Goal: Task Accomplishment & Management: Manage account settings

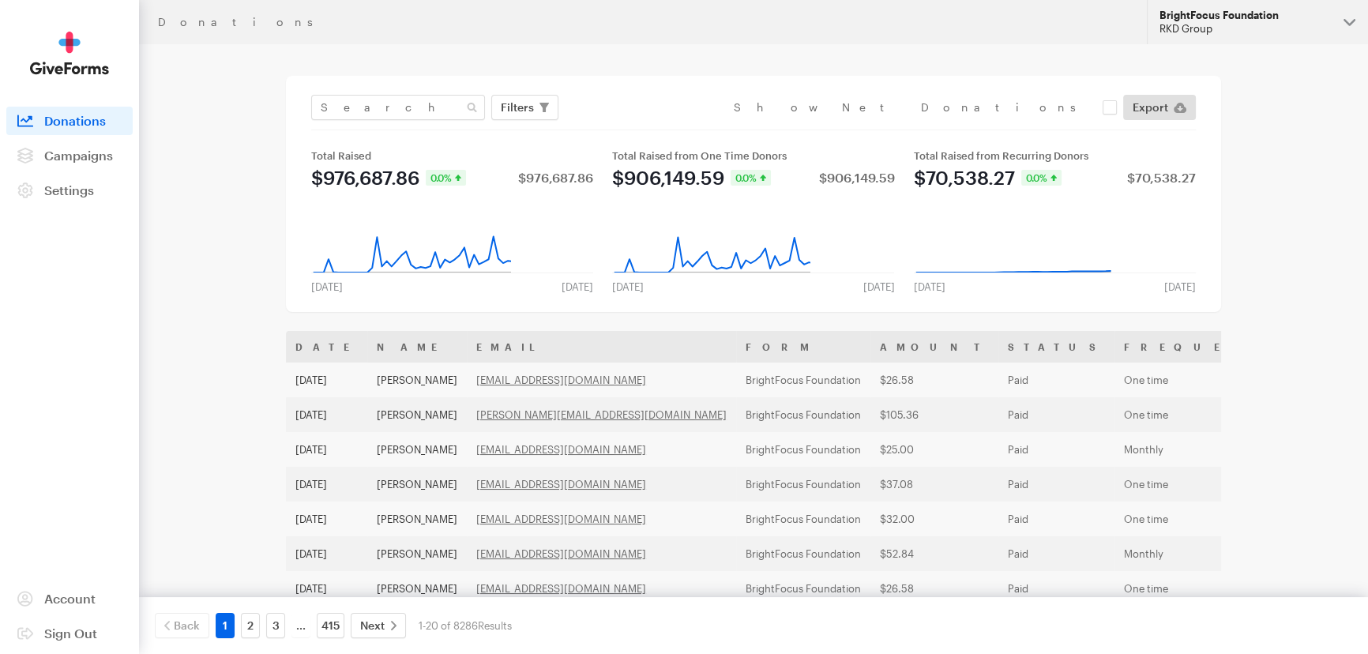
click at [1240, 32] on div "RKD Group" at bounding box center [1244, 28] width 171 height 13
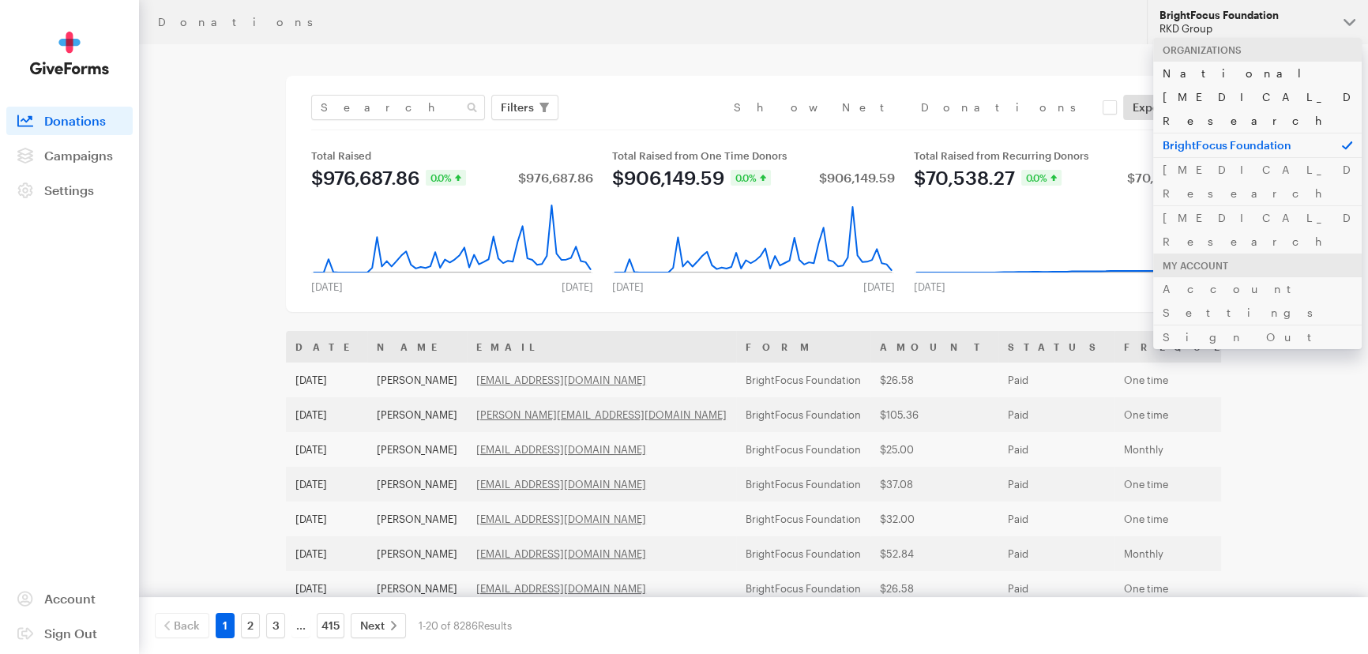
click at [1198, 79] on link "National [MEDICAL_DATA] Research" at bounding box center [1257, 97] width 209 height 72
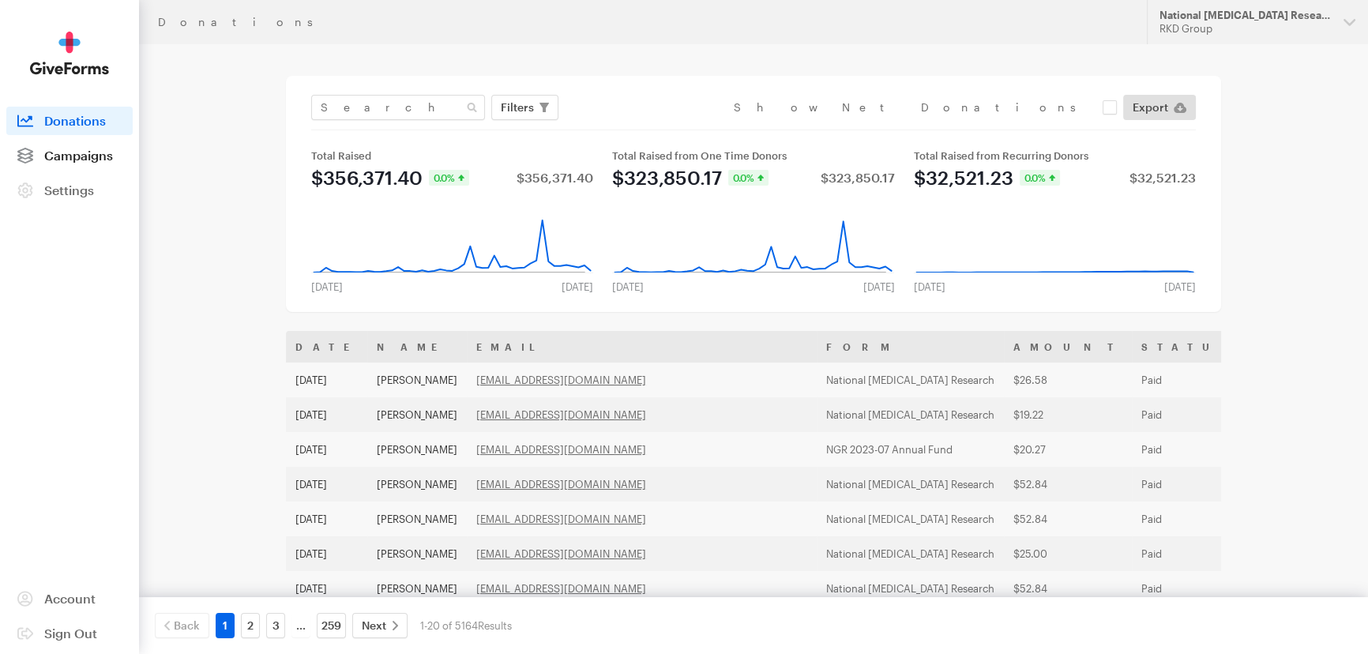
click at [97, 157] on span "Campaigns" at bounding box center [78, 155] width 69 height 15
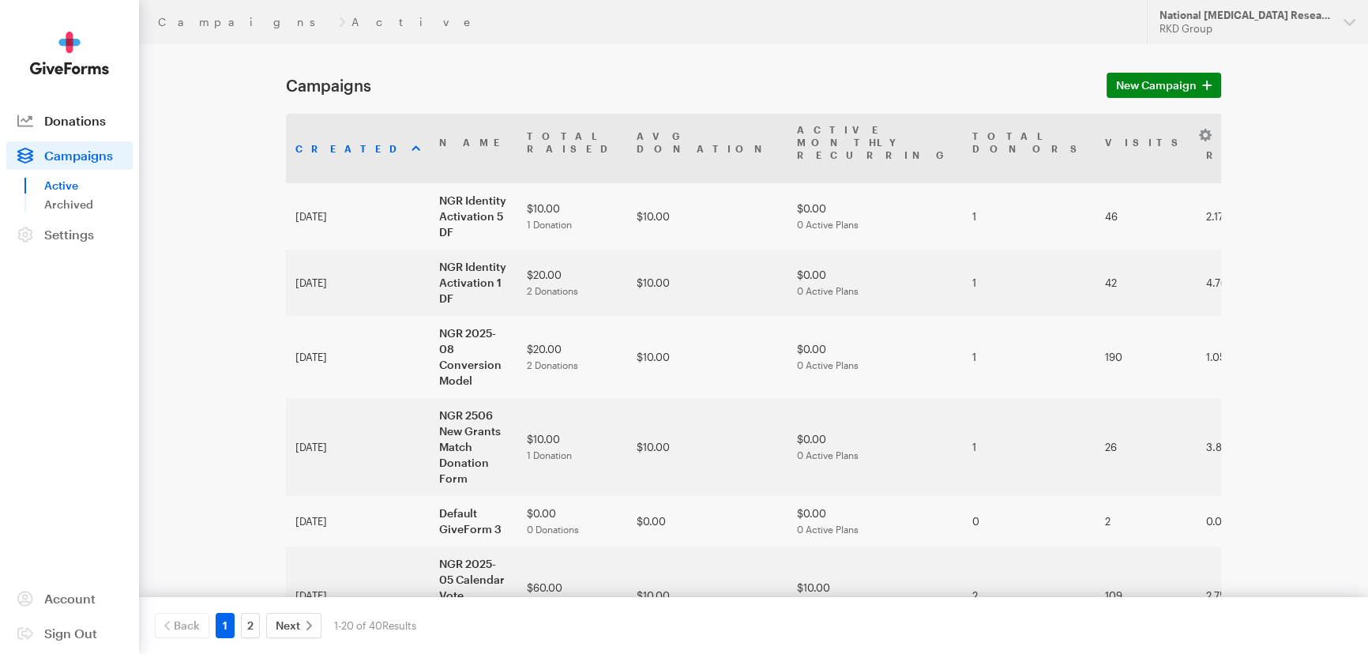
click at [55, 128] on link "Donations" at bounding box center [69, 121] width 126 height 28
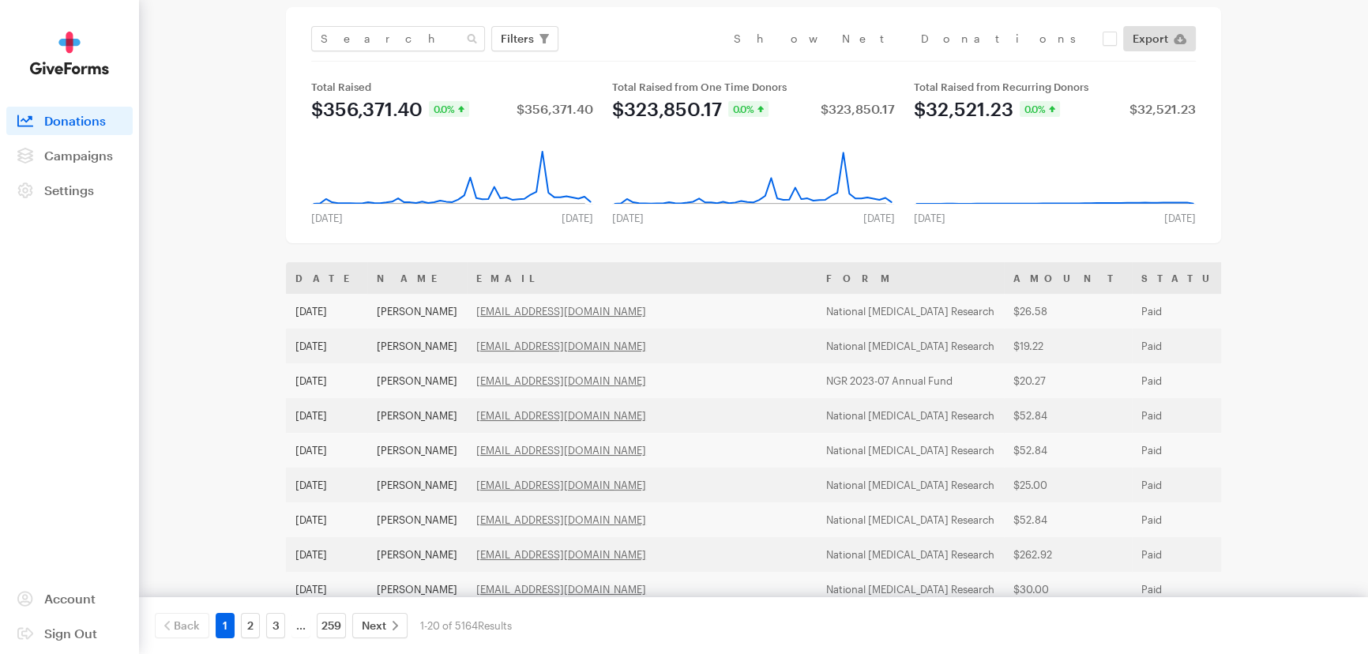
scroll to position [62, 0]
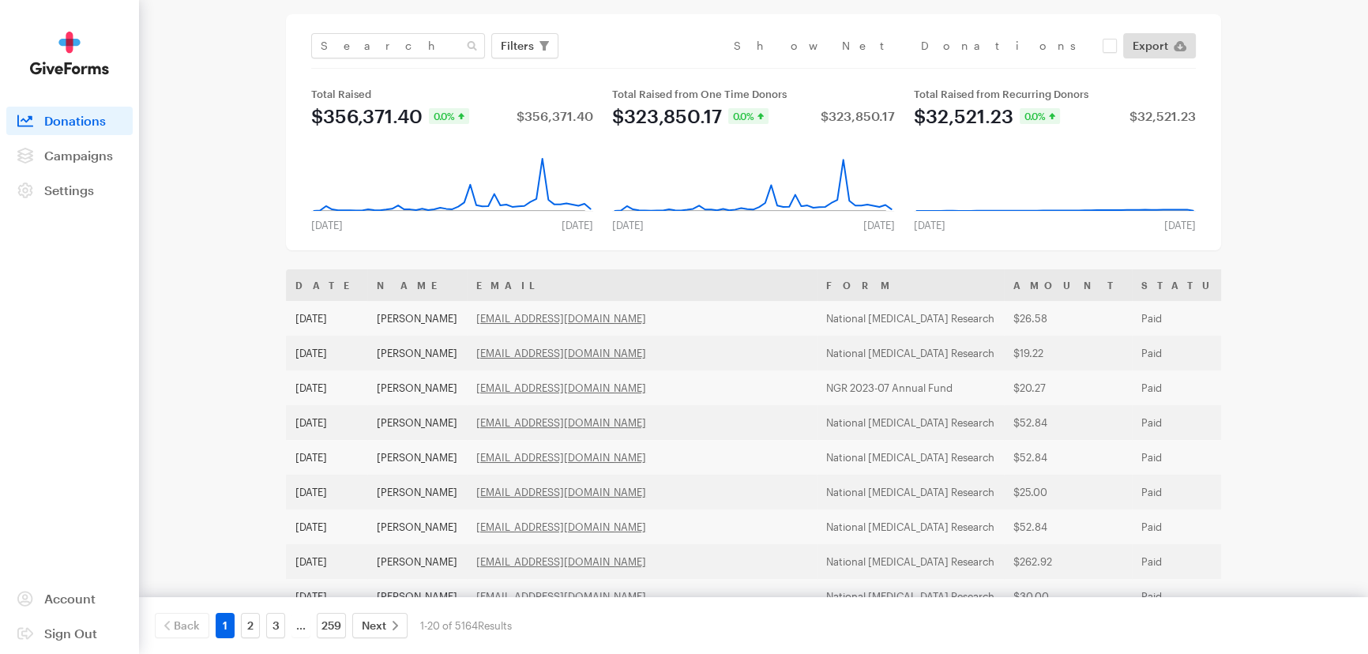
click at [190, 344] on main "Donations Filters Clear Filters Apply Date Jul 15, 2025 - Aug 11, 2025 Forms De…" at bounding box center [683, 534] width 1137 height 1103
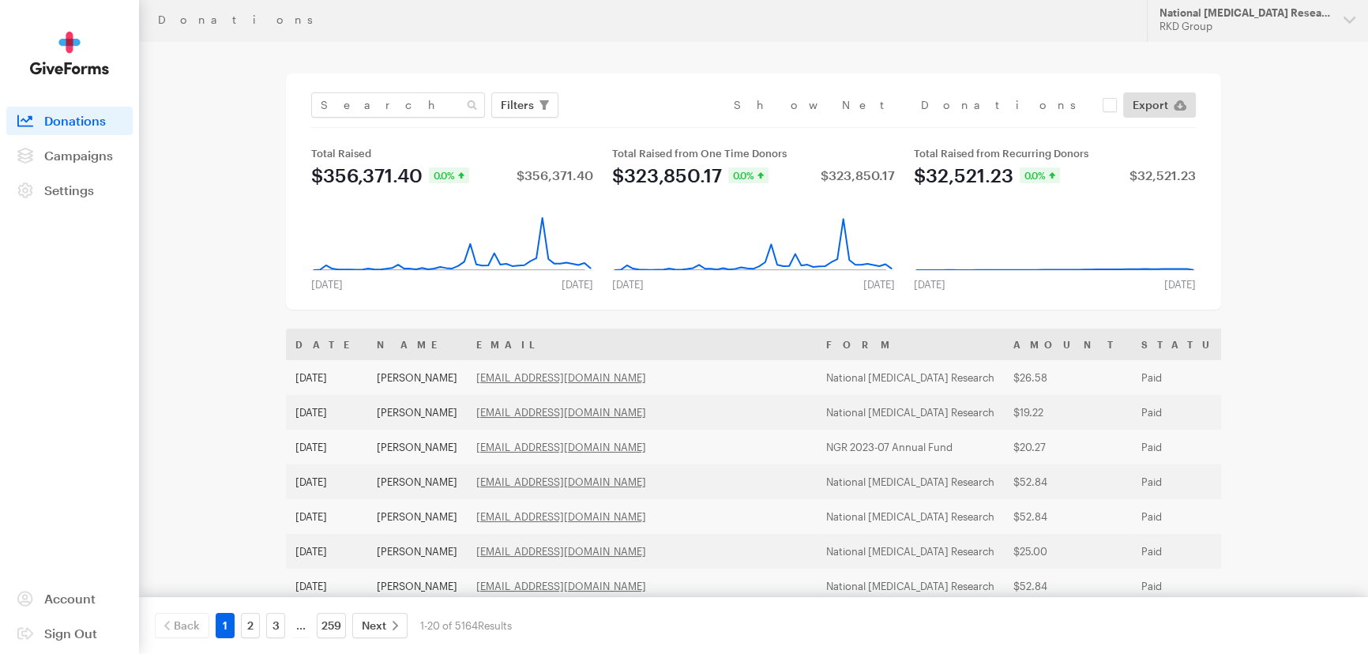
scroll to position [0, 0]
click at [171, 258] on main "Donations Filters Clear Filters Apply Date Jul 15, 2025 - Aug 11, 2025 Forms De…" at bounding box center [683, 595] width 1137 height 1103
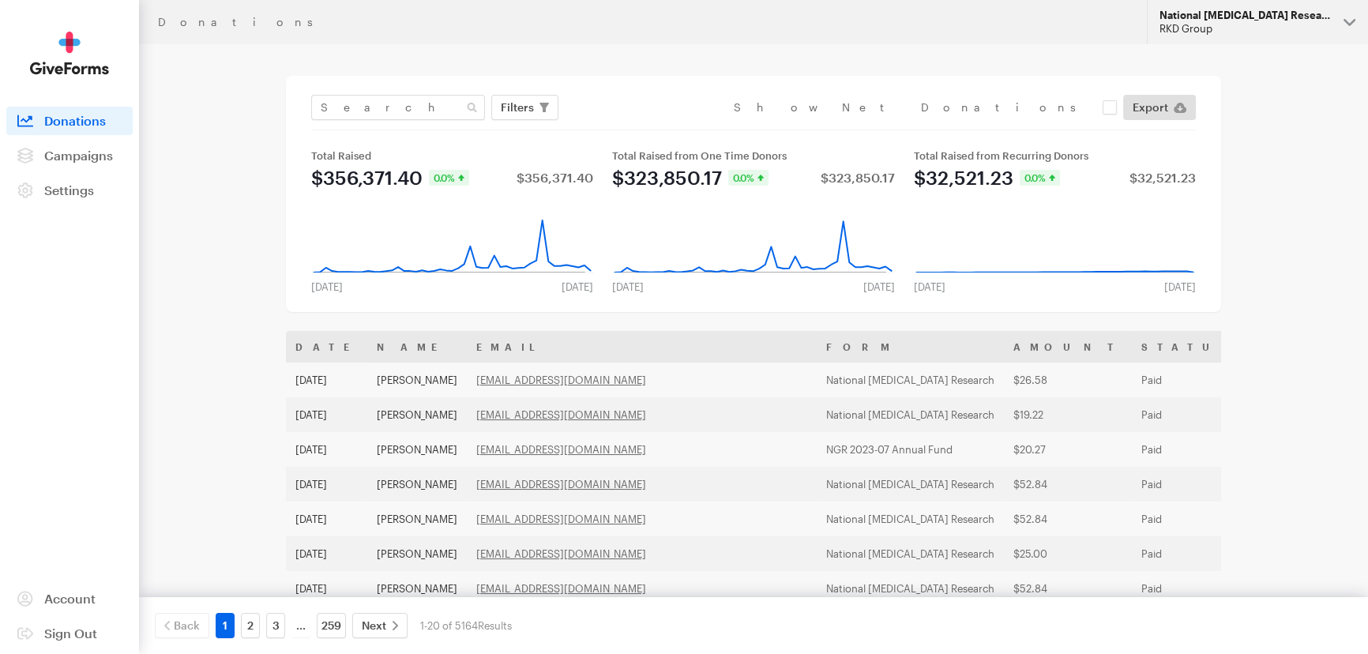
click at [1172, 30] on div "RKD Group" at bounding box center [1244, 28] width 171 height 13
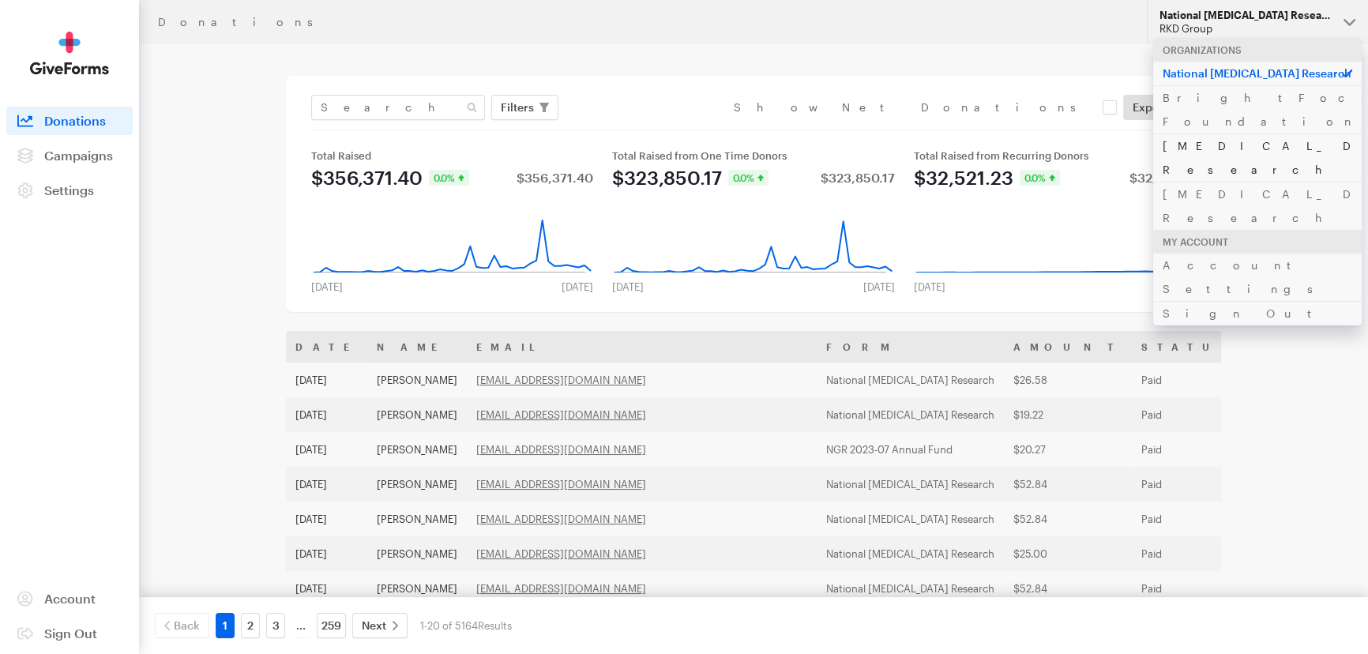
click at [1170, 133] on link "[MEDICAL_DATA] Research" at bounding box center [1257, 157] width 209 height 48
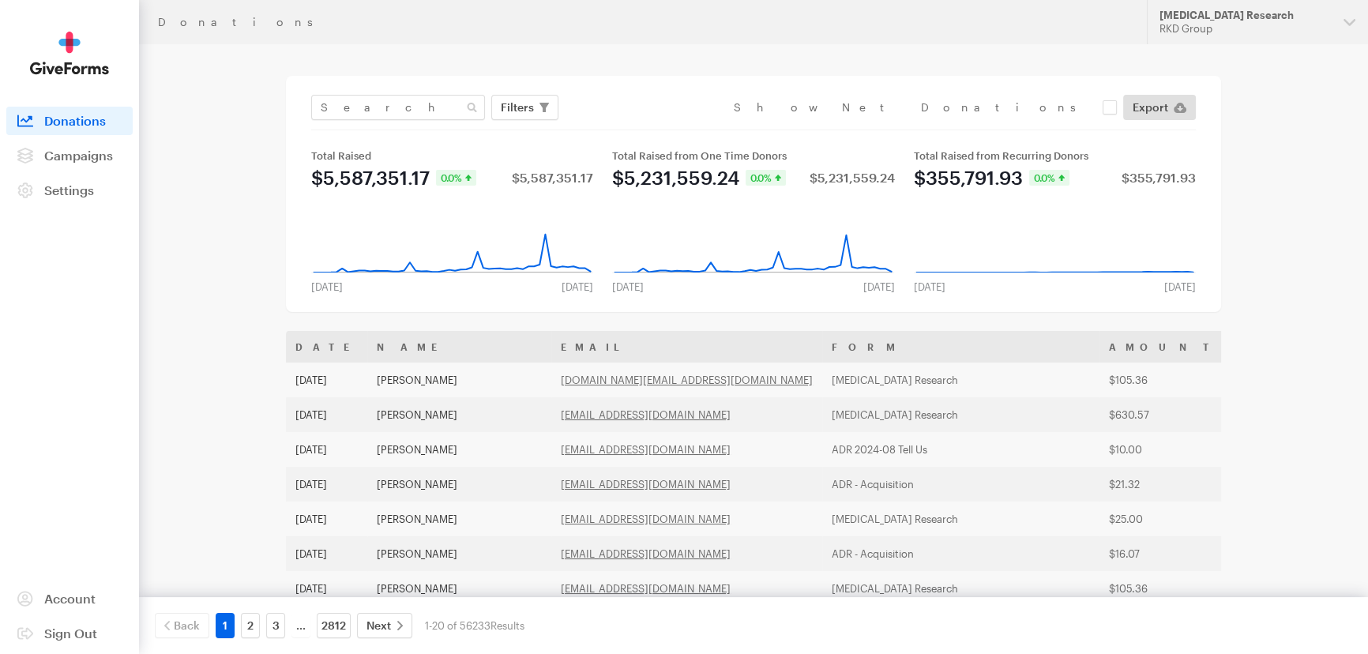
click at [228, 115] on main "Donations Filters Clear Filters Apply Date Jul 15, 2025 - Aug 11, 2025 Forms De…" at bounding box center [683, 595] width 1137 height 1103
click at [103, 151] on span "Campaigns" at bounding box center [78, 155] width 69 height 15
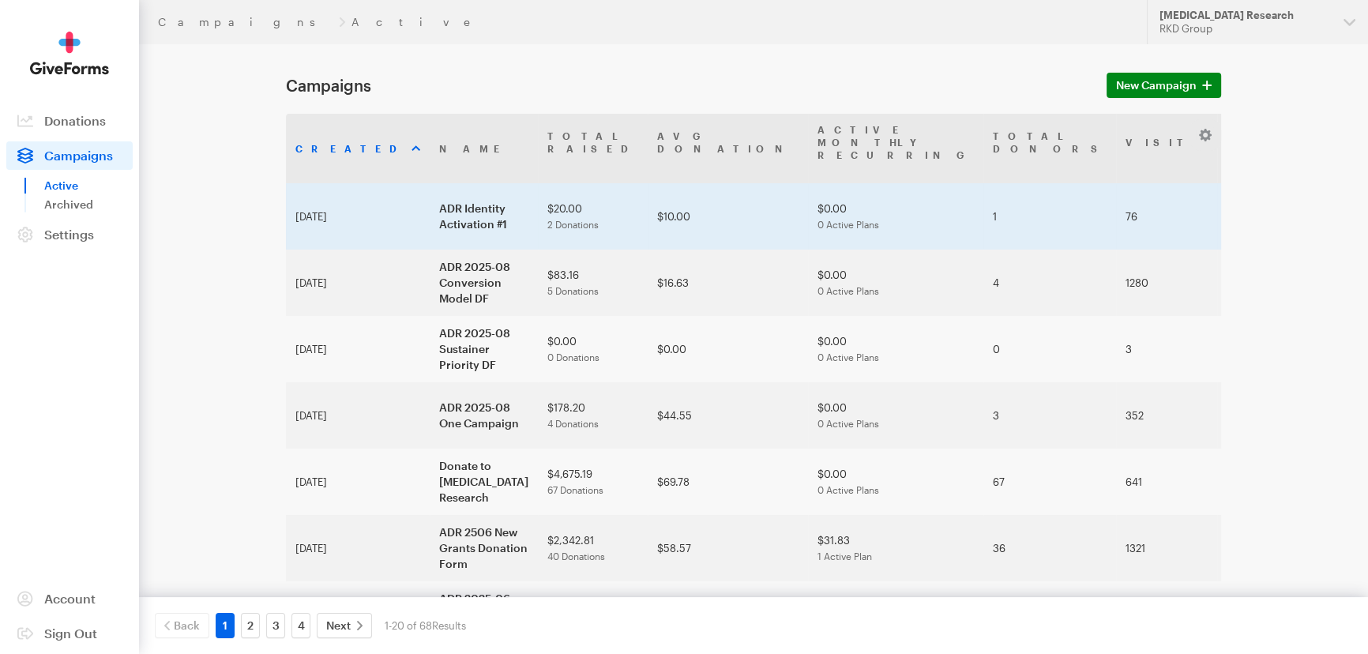
click at [430, 197] on td "ADR Identity Activation #1" at bounding box center [484, 216] width 108 height 66
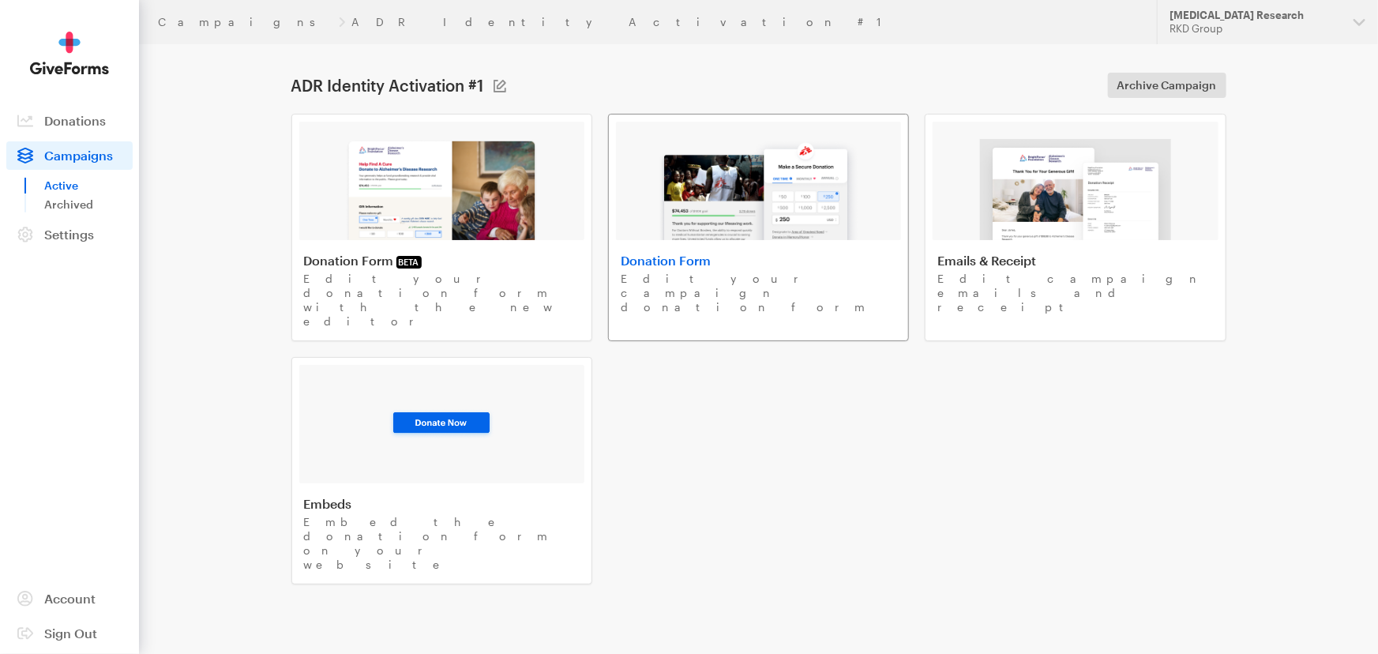
click at [741, 216] on img at bounding box center [758, 189] width 201 height 101
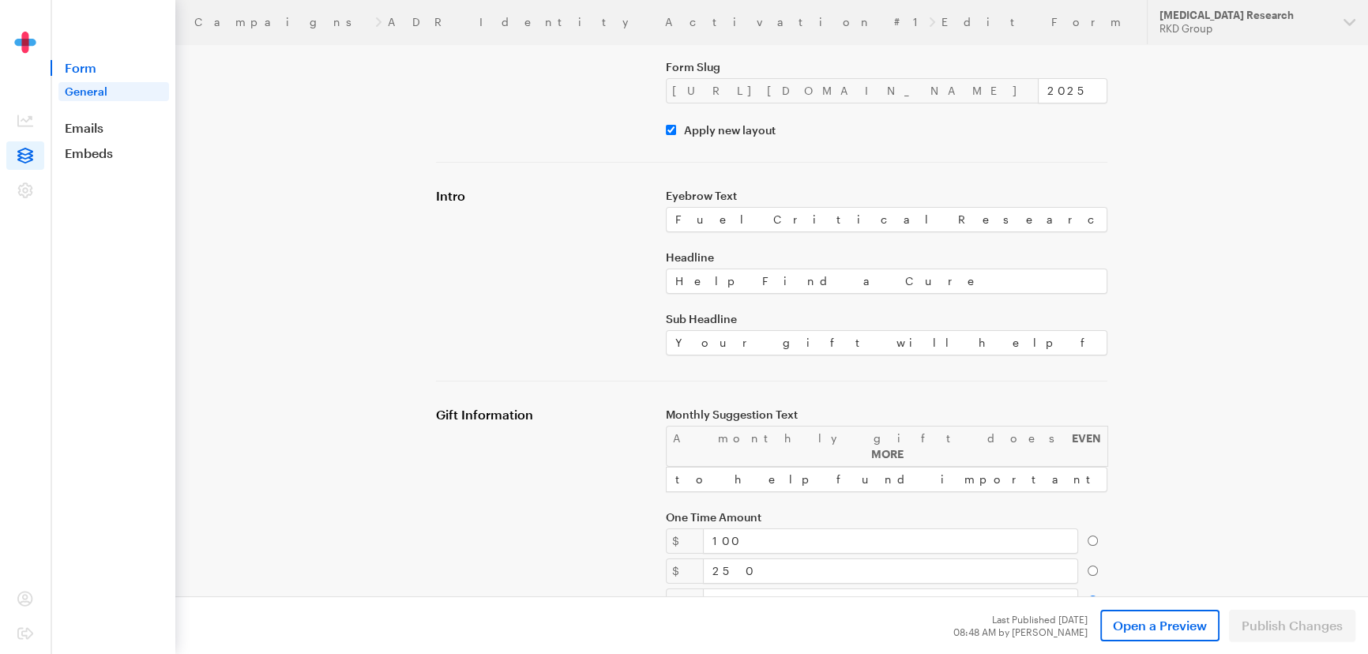
scroll to position [215, 0]
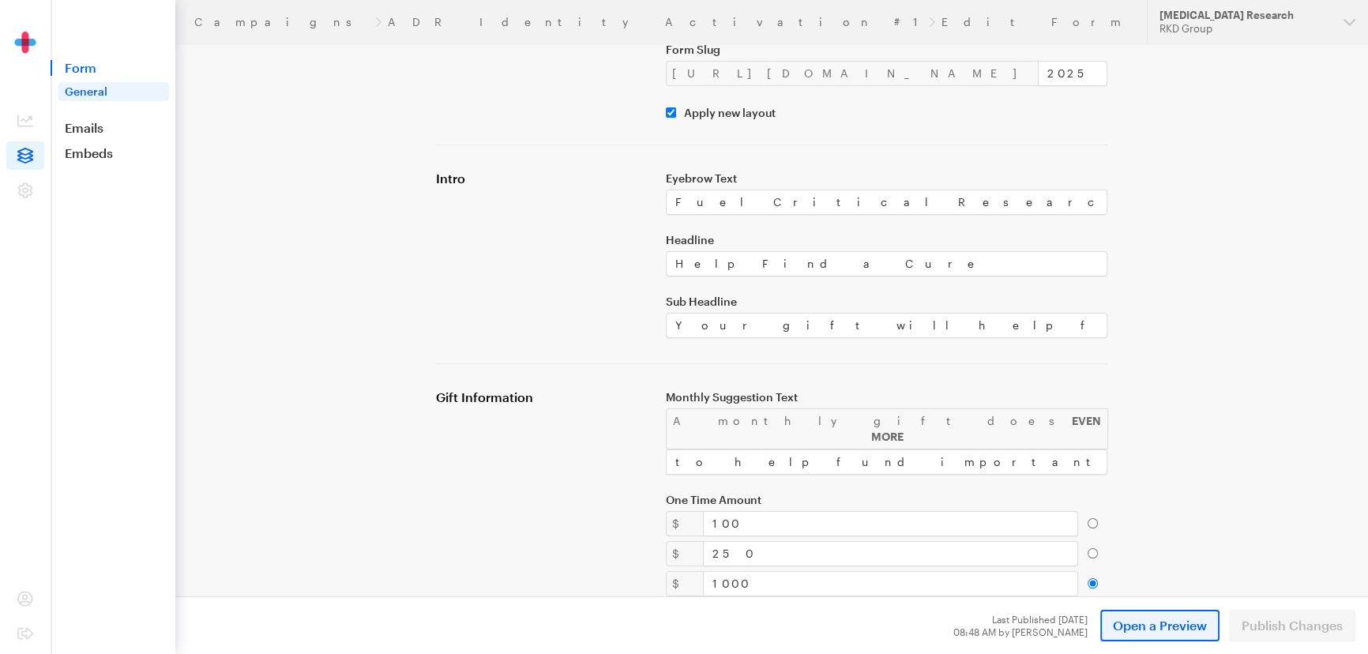
click at [1137, 614] on link "Open a Preview" at bounding box center [1159, 626] width 119 height 32
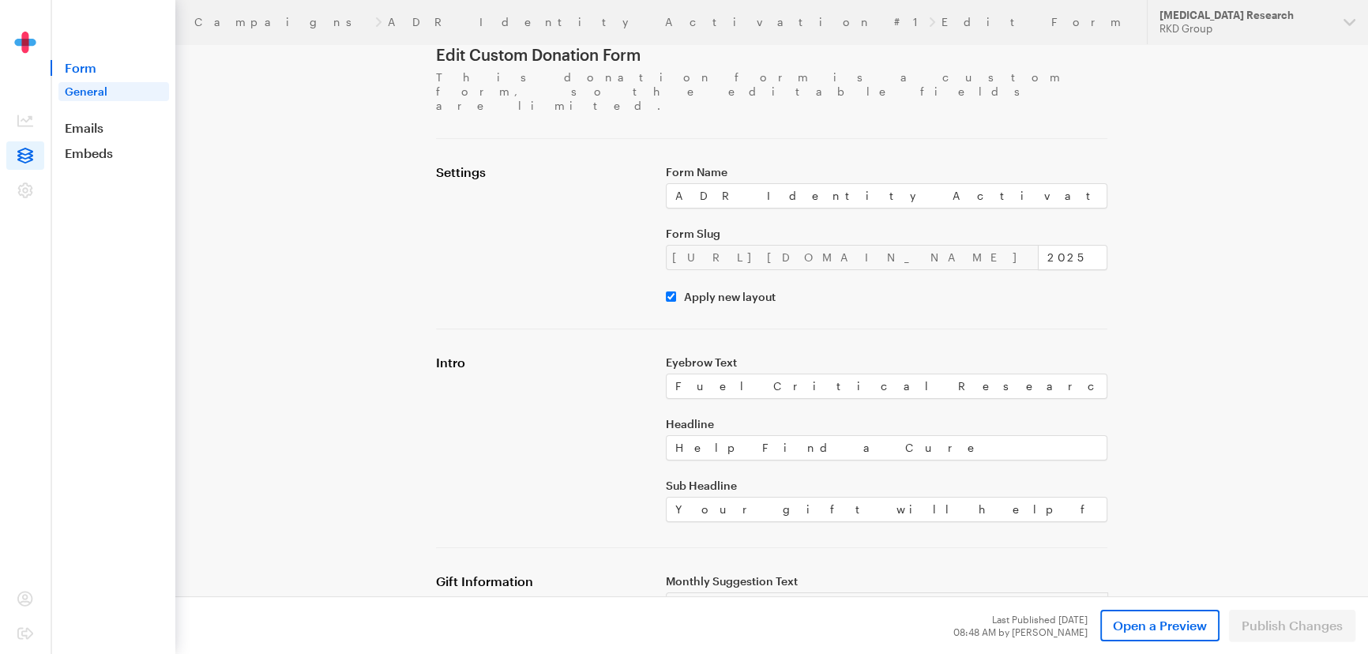
scroll to position [0, 0]
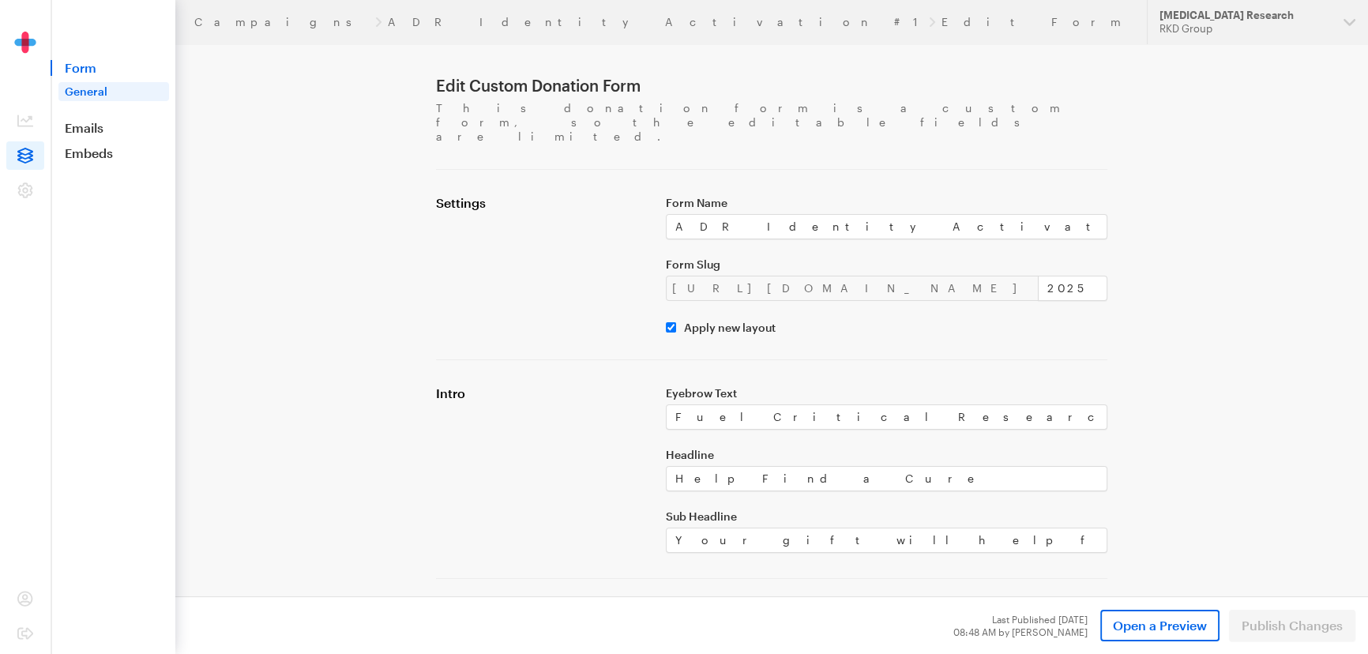
click at [215, 14] on header "Campaigns ADR Identity Activation #1 Edit Form Updates Support Alzheimer's Dise…" at bounding box center [771, 22] width 1193 height 44
click at [221, 22] on link "Campaigns" at bounding box center [281, 22] width 175 height 13
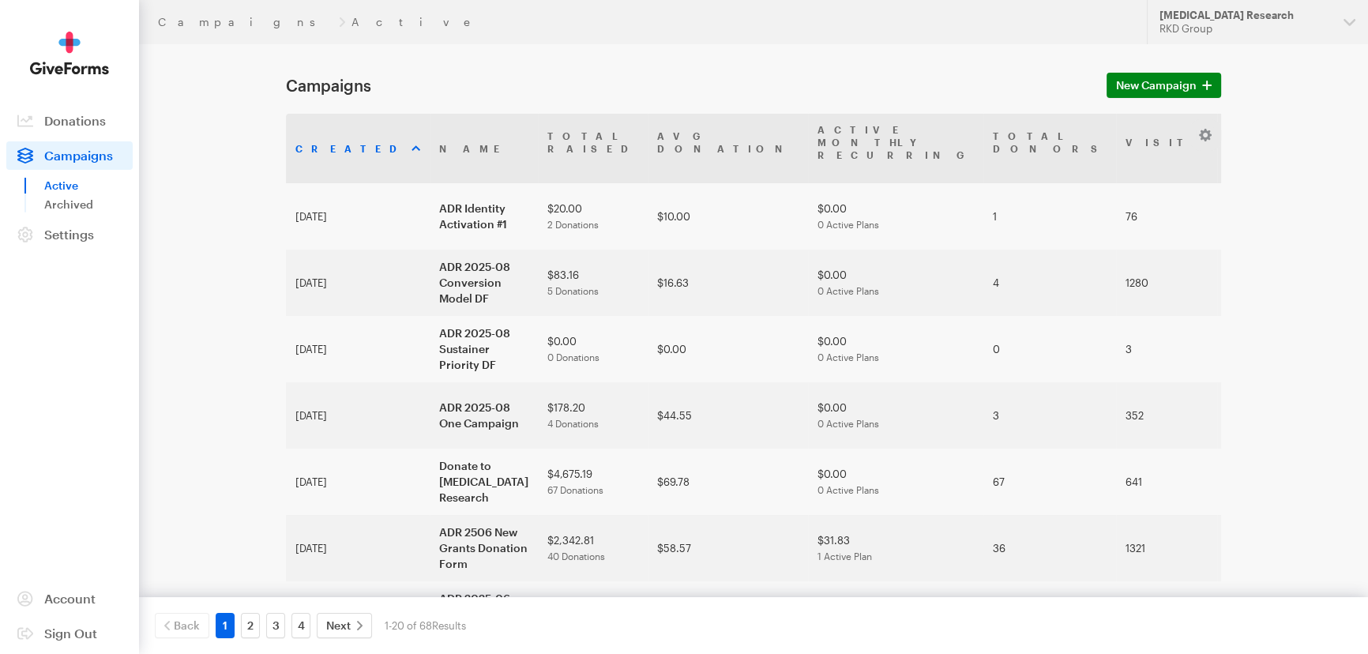
click at [1242, 28] on div "RKD Group" at bounding box center [1244, 28] width 171 height 13
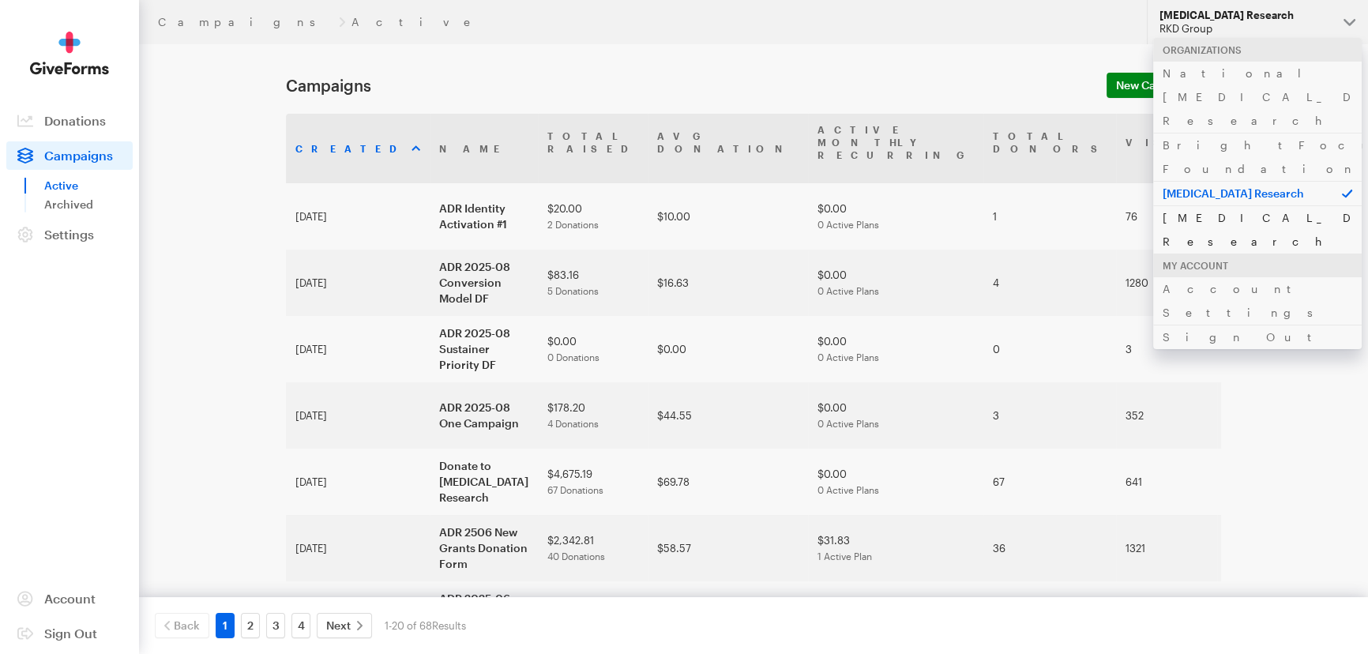
click at [1189, 205] on link "[MEDICAL_DATA] Research" at bounding box center [1257, 229] width 209 height 48
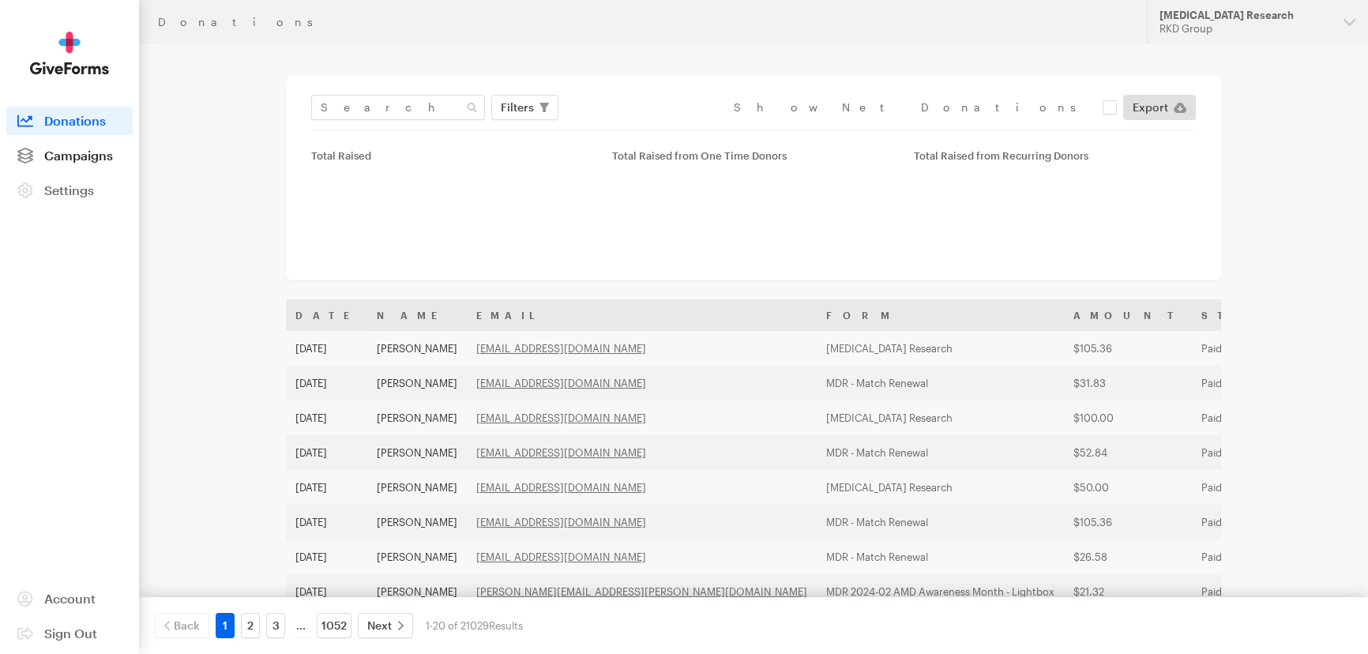
click at [96, 160] on span "Campaigns" at bounding box center [78, 155] width 69 height 15
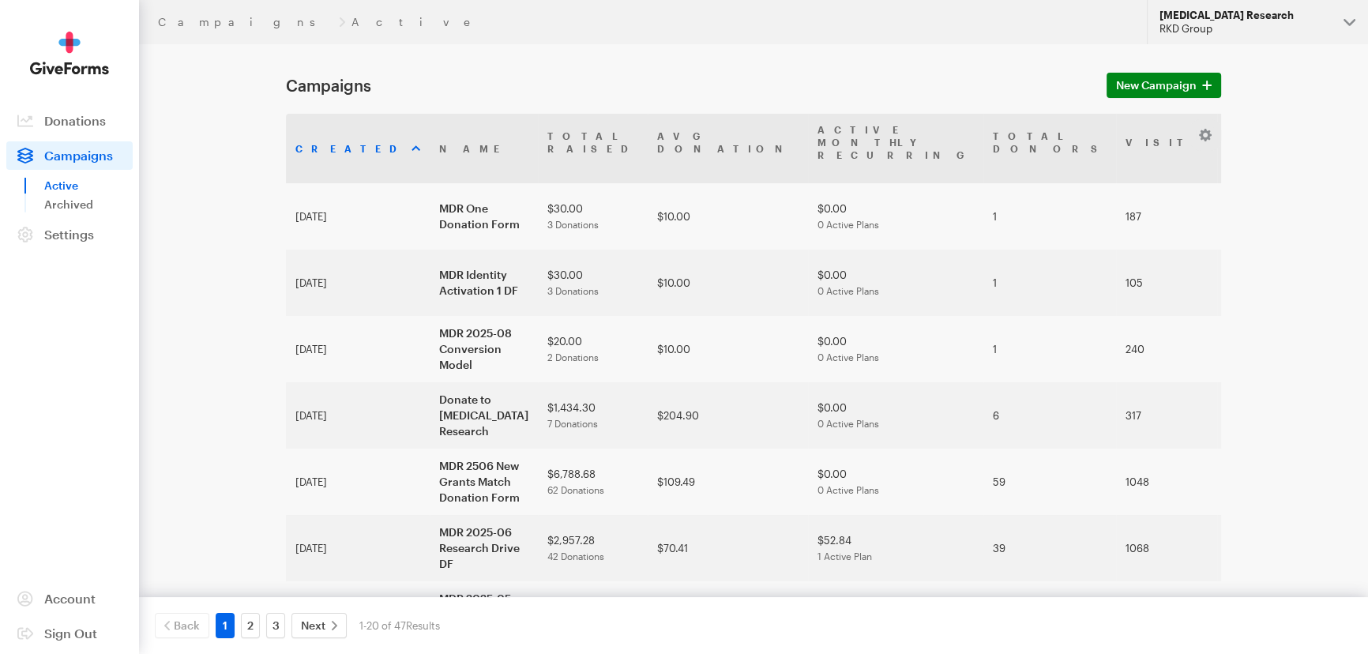
click at [1201, 26] on div "RKD Group" at bounding box center [1244, 28] width 171 height 13
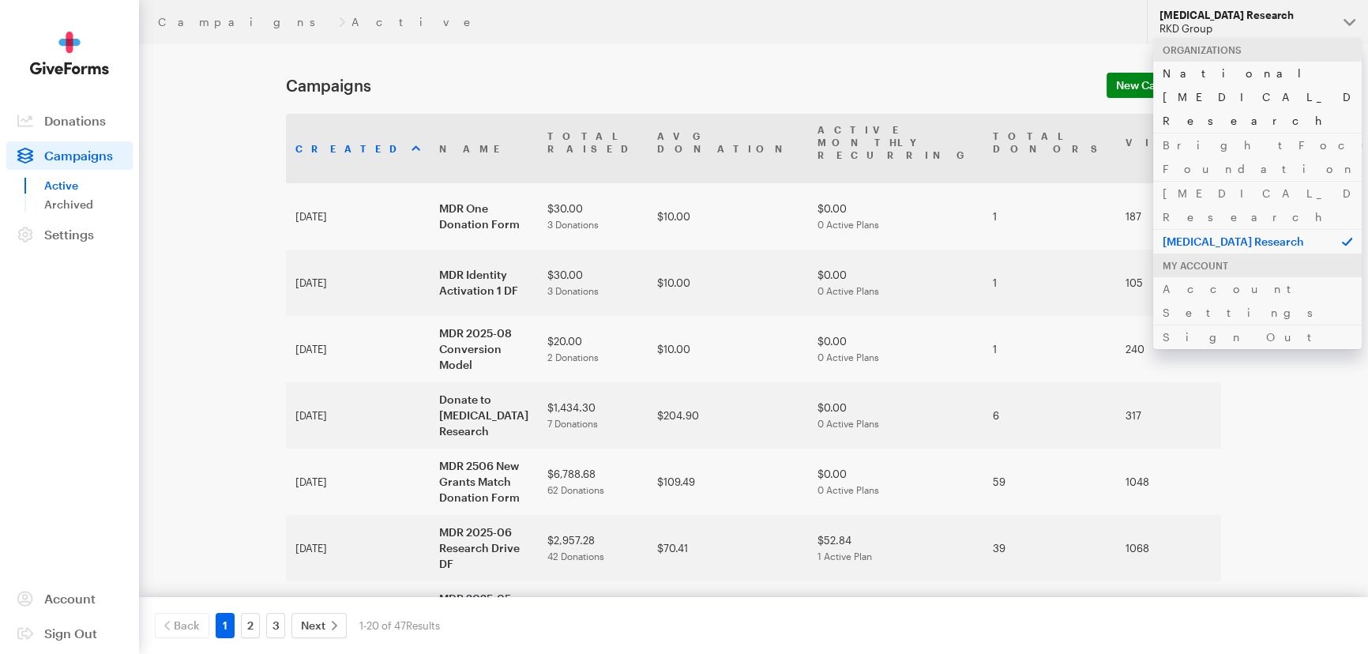
click at [1183, 77] on link "National [MEDICAL_DATA] Research" at bounding box center [1257, 97] width 209 height 72
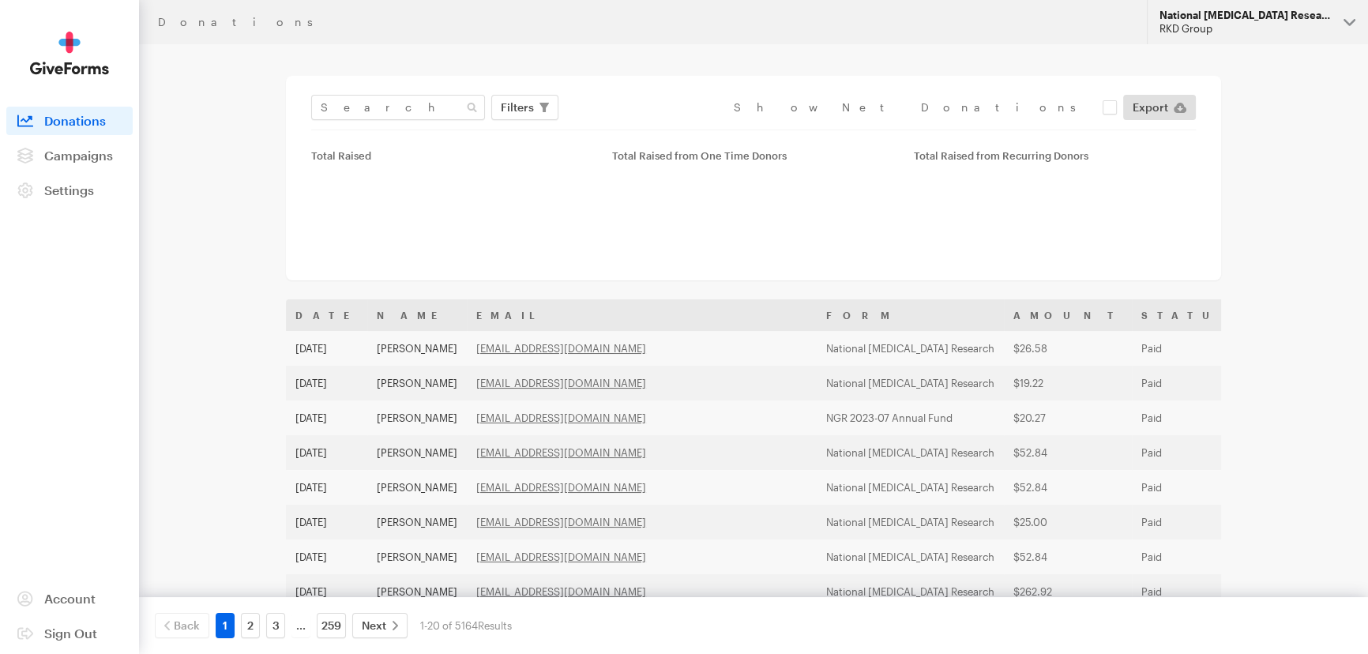
click at [1182, 25] on div "RKD Group" at bounding box center [1244, 28] width 171 height 13
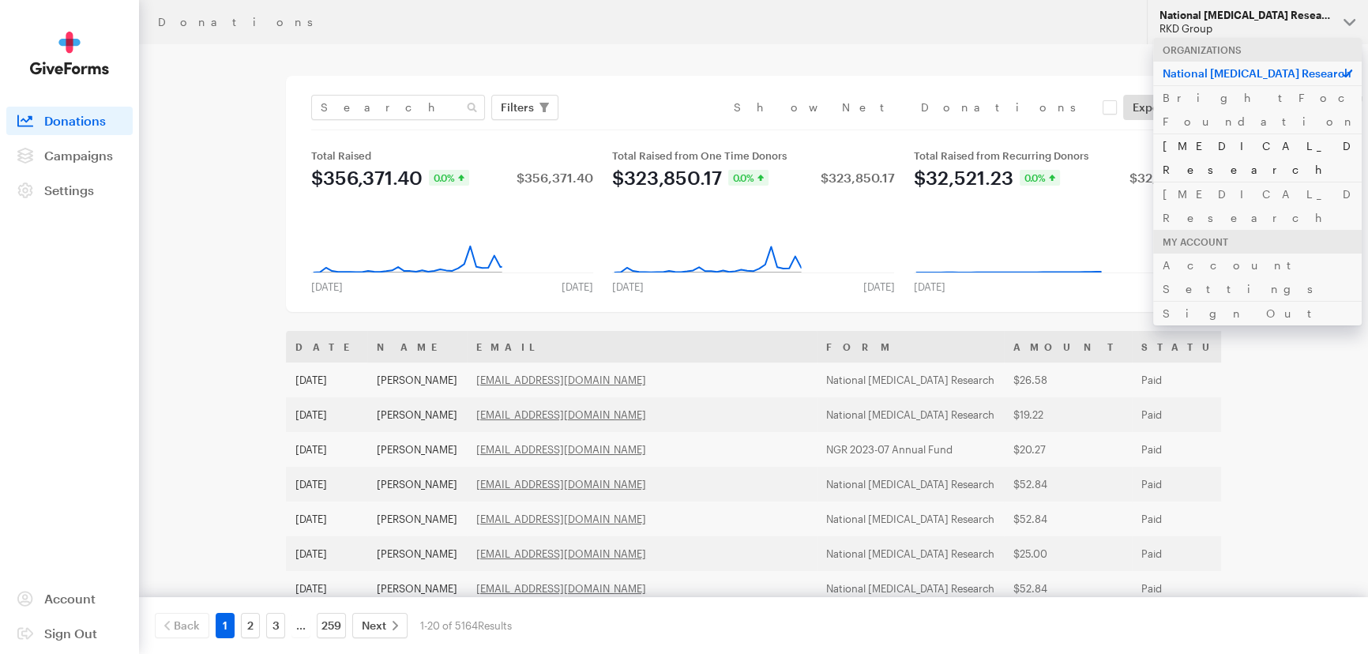
click at [1177, 133] on link "[MEDICAL_DATA] Research" at bounding box center [1257, 157] width 209 height 48
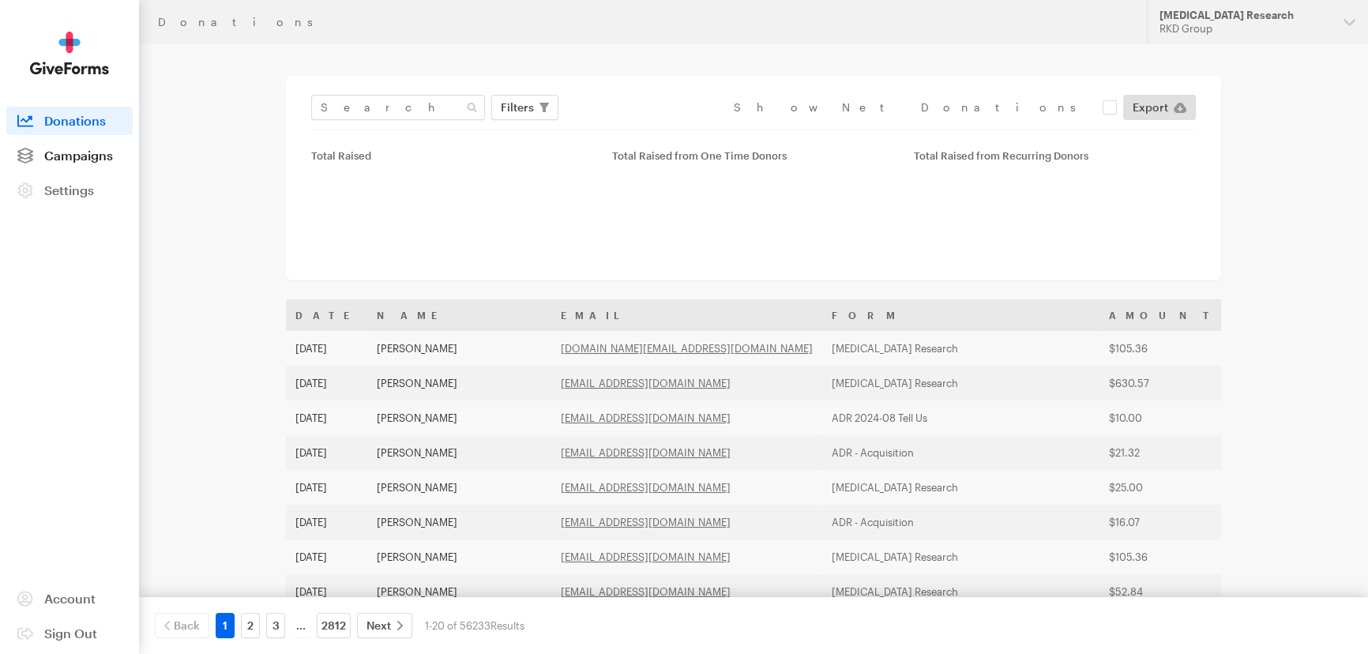
click at [79, 156] on span "Campaigns" at bounding box center [78, 155] width 69 height 15
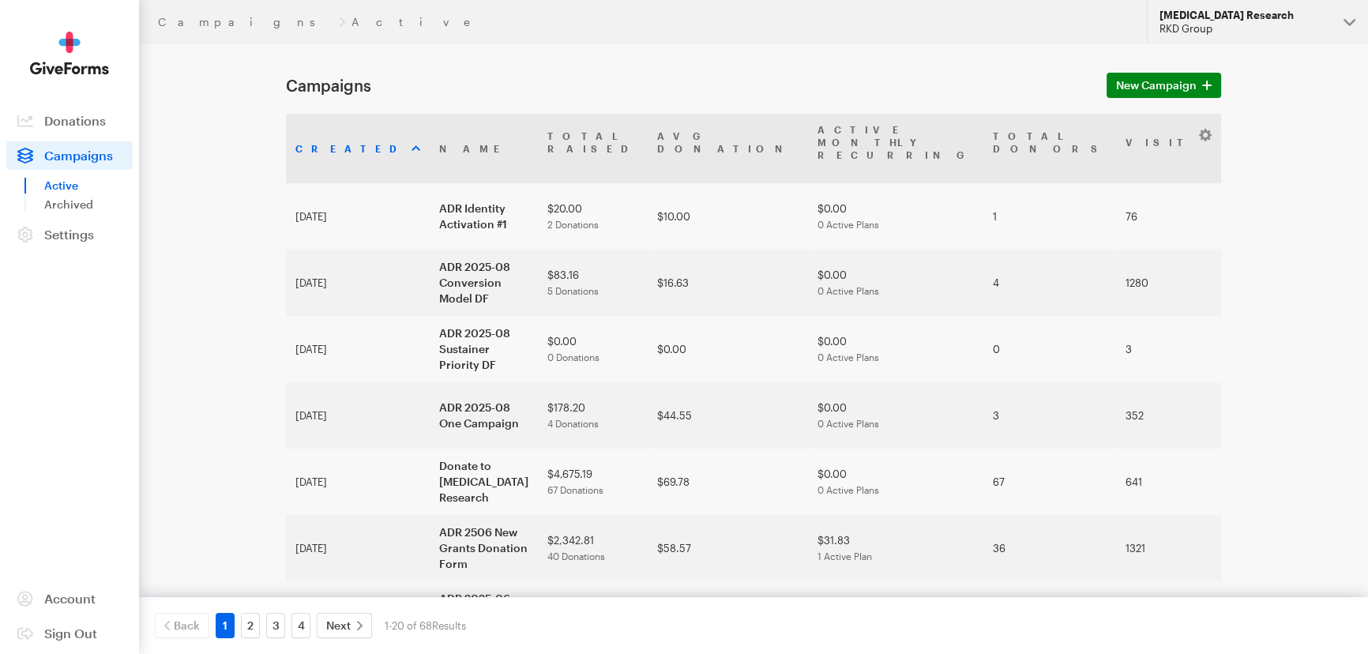
click at [1199, 19] on div "[MEDICAL_DATA] Research" at bounding box center [1244, 15] width 171 height 13
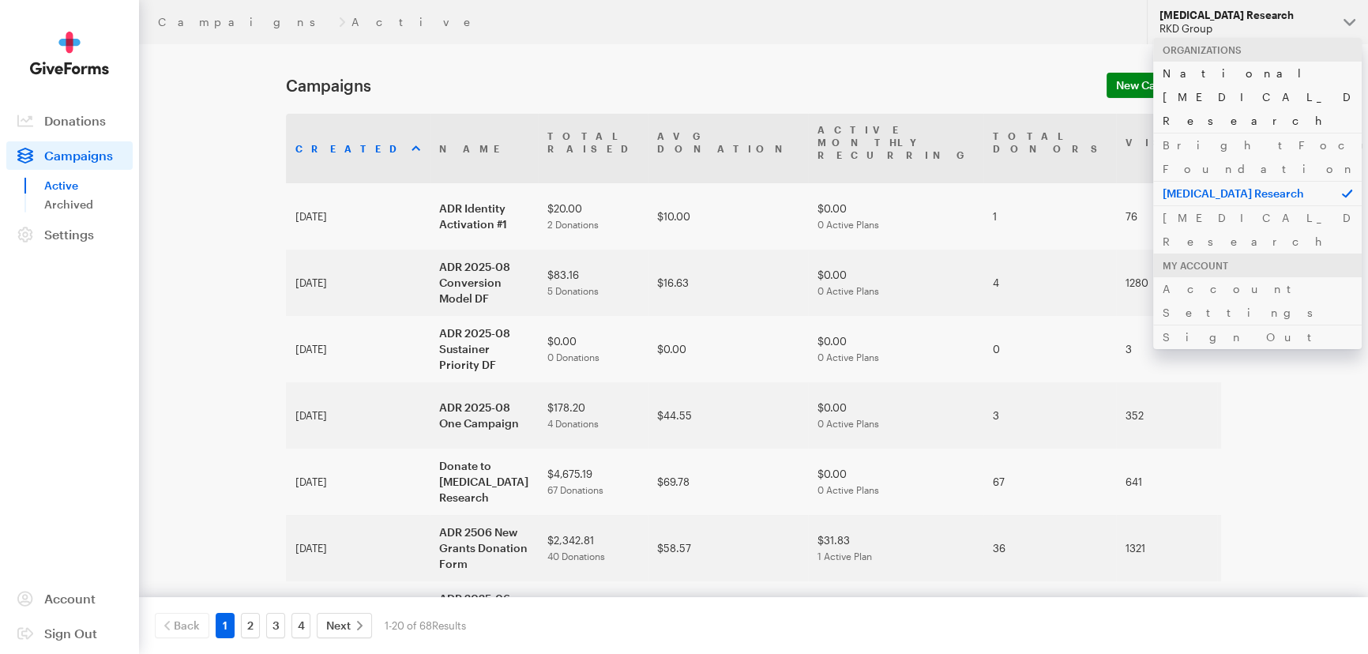
click at [1182, 68] on link "National [MEDICAL_DATA] Research" at bounding box center [1257, 97] width 209 height 72
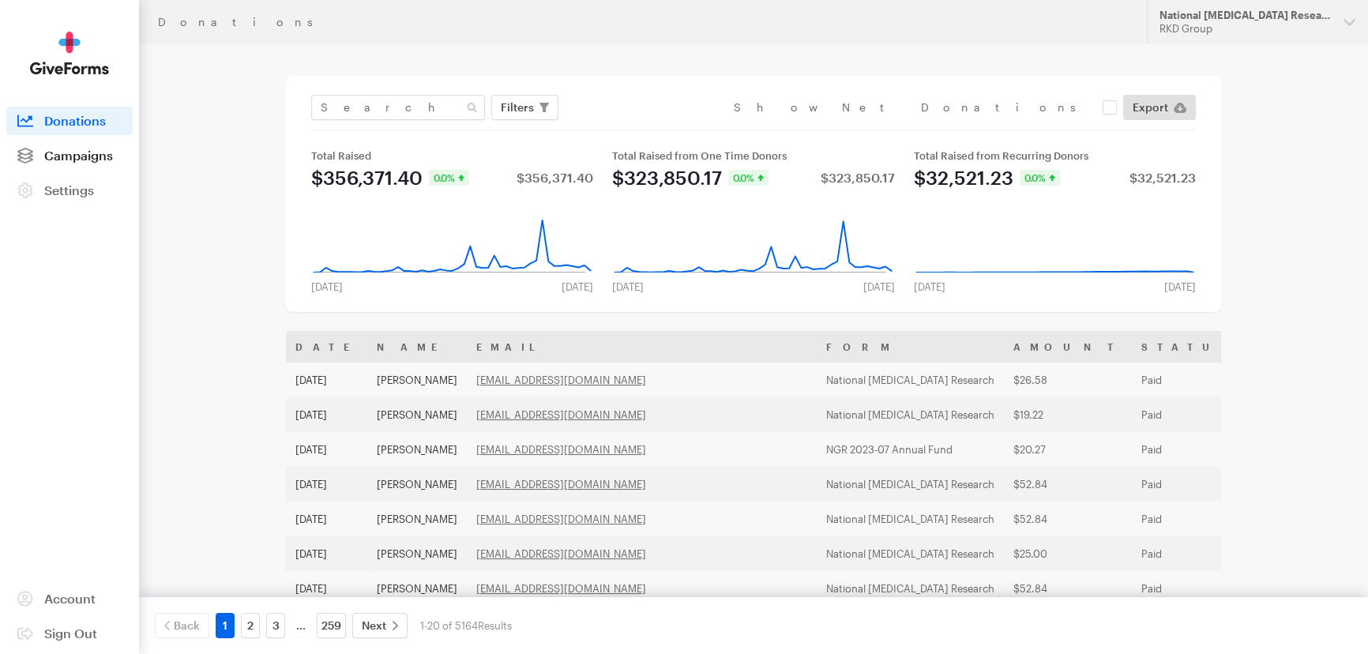
click at [109, 156] on span "Campaigns" at bounding box center [78, 155] width 69 height 15
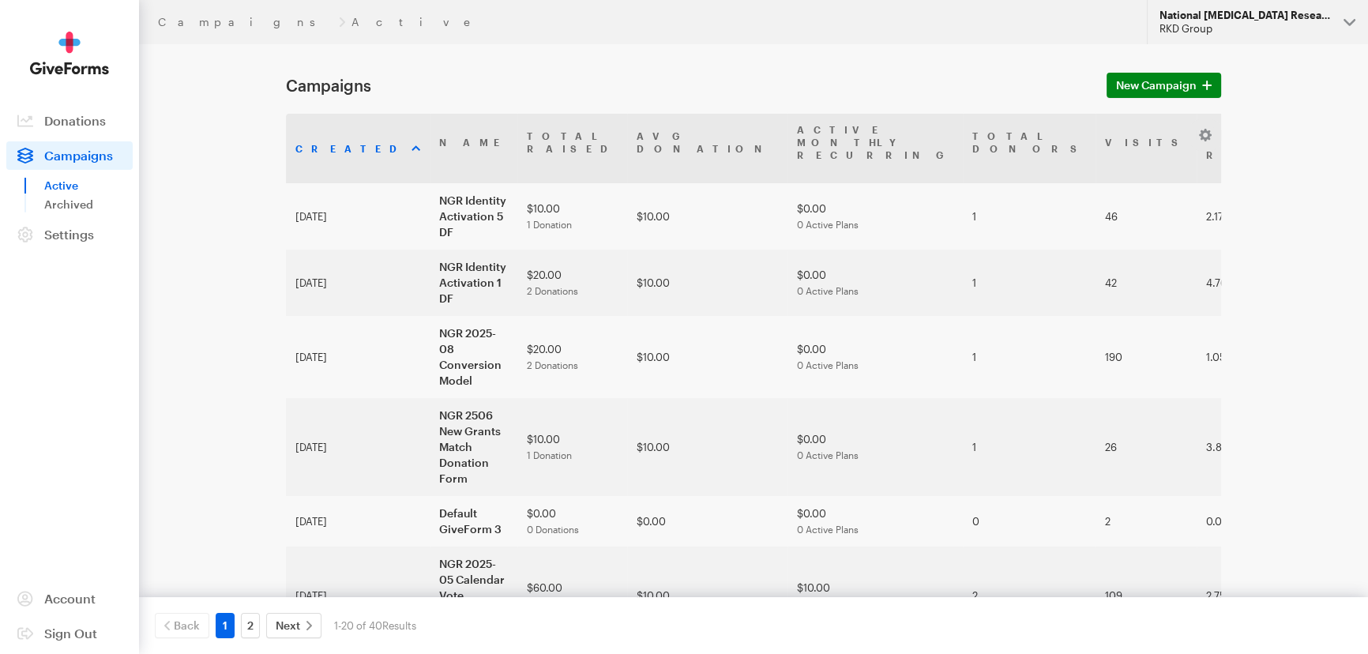
click at [1238, 18] on div "National [MEDICAL_DATA] Research" at bounding box center [1244, 15] width 171 height 13
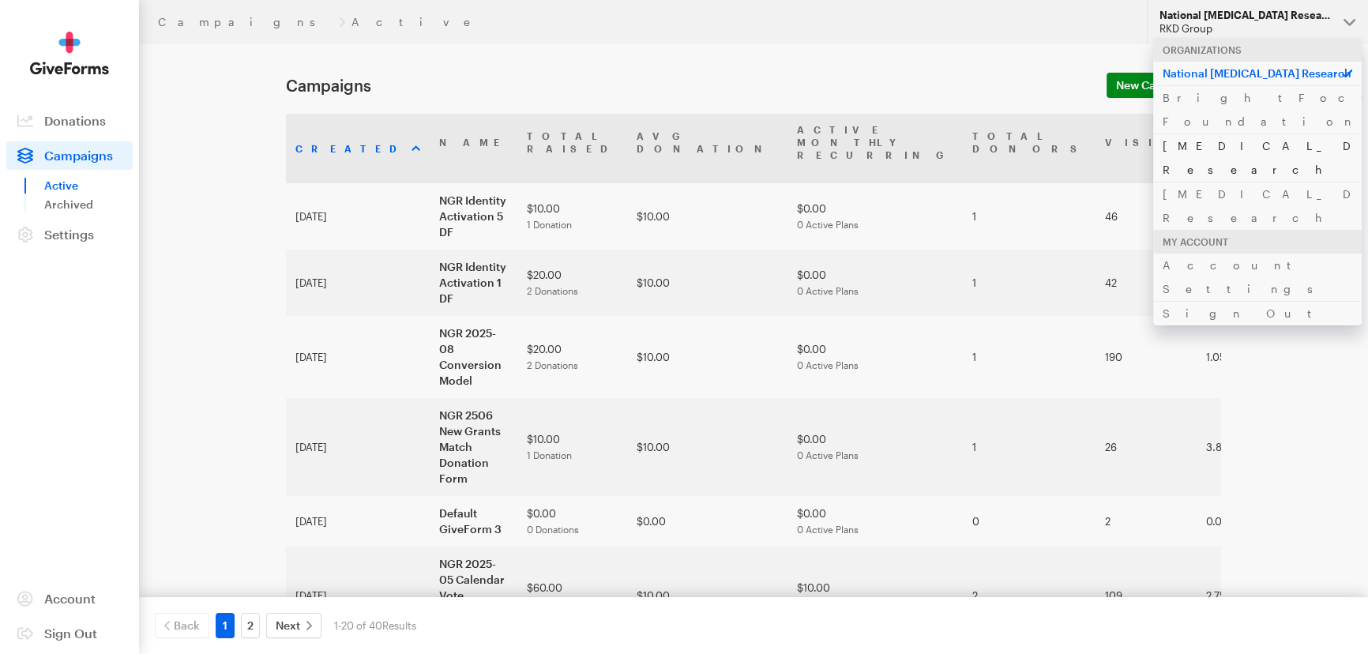
click at [1185, 133] on link "[MEDICAL_DATA] Research" at bounding box center [1257, 157] width 209 height 48
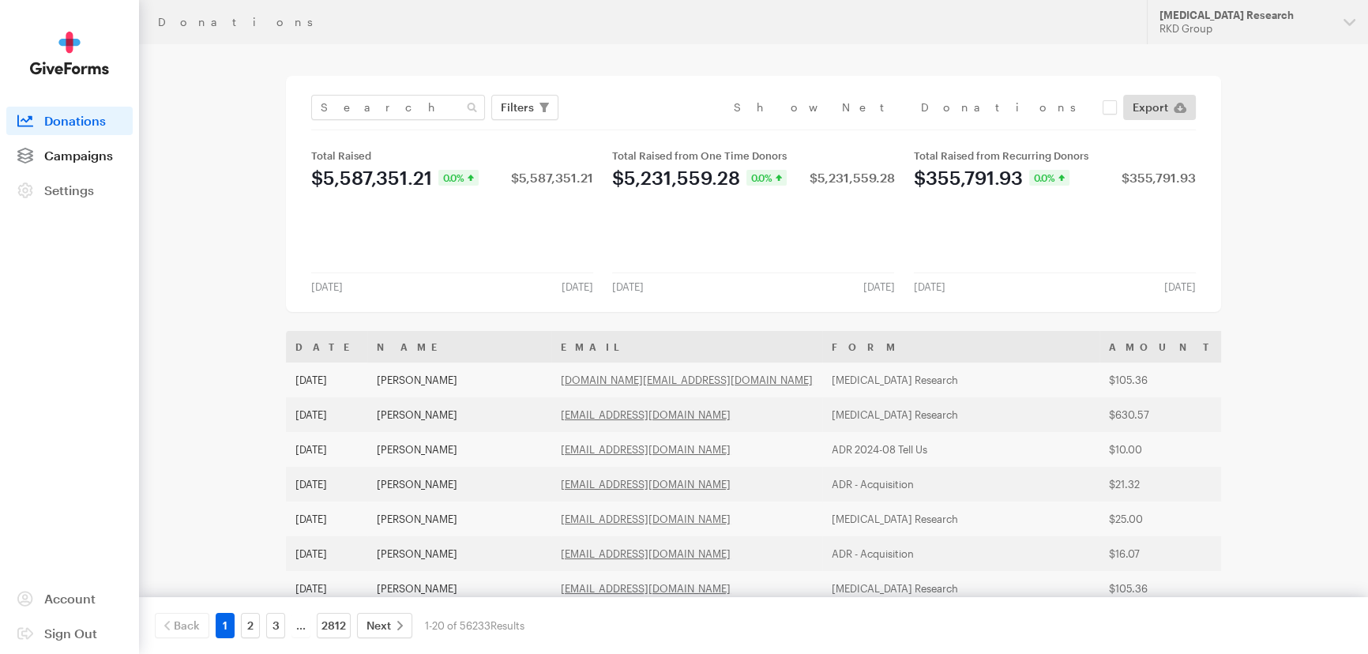
click at [103, 163] on link "Campaigns" at bounding box center [69, 155] width 126 height 28
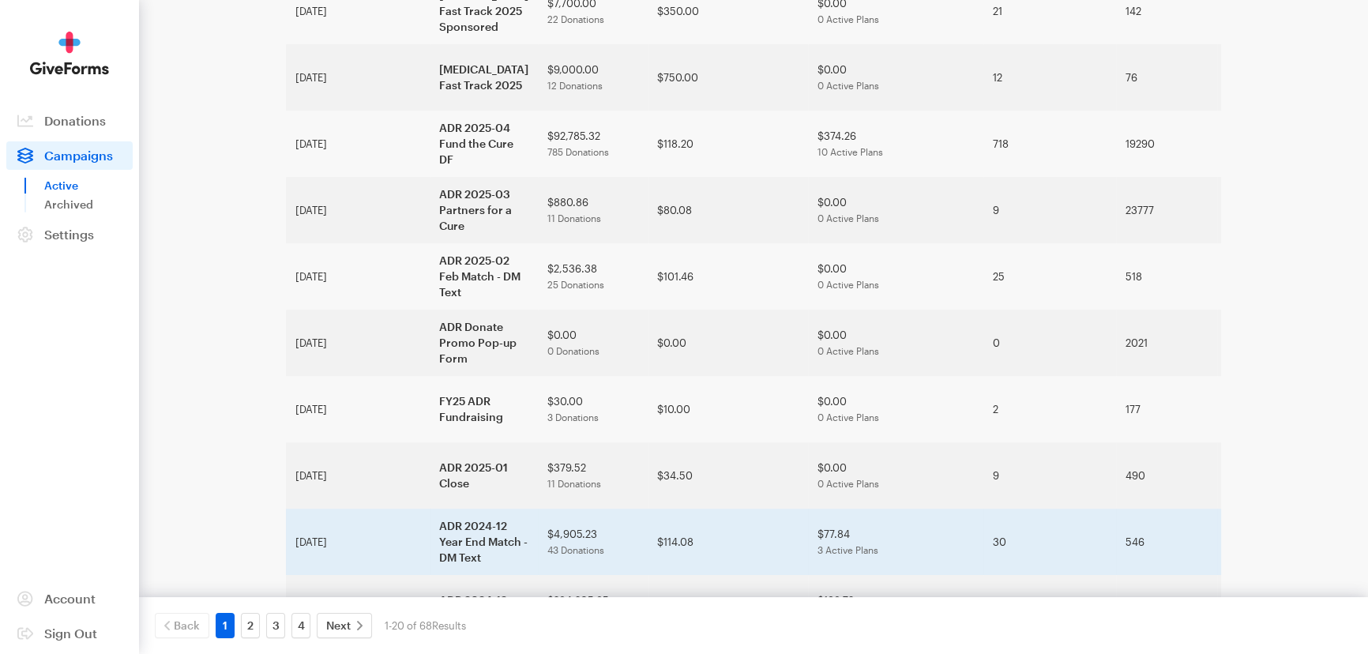
scroll to position [888, 0]
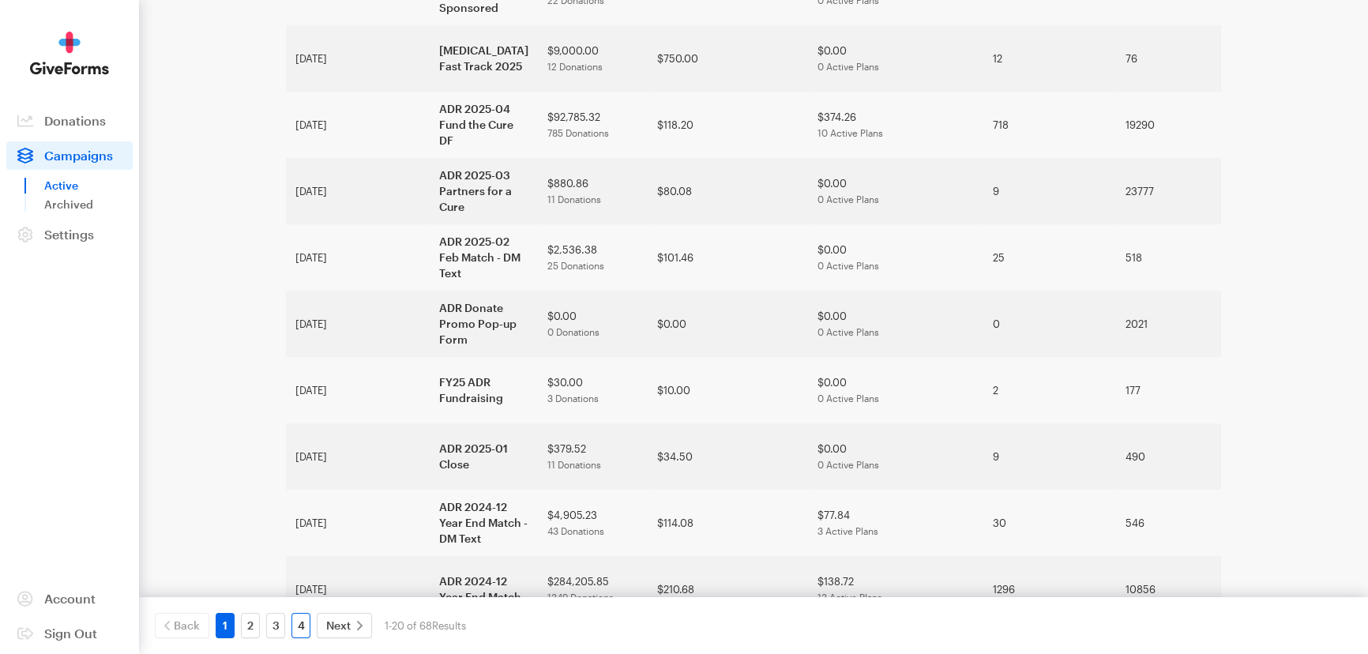
click at [301, 613] on link "4" at bounding box center [300, 625] width 19 height 25
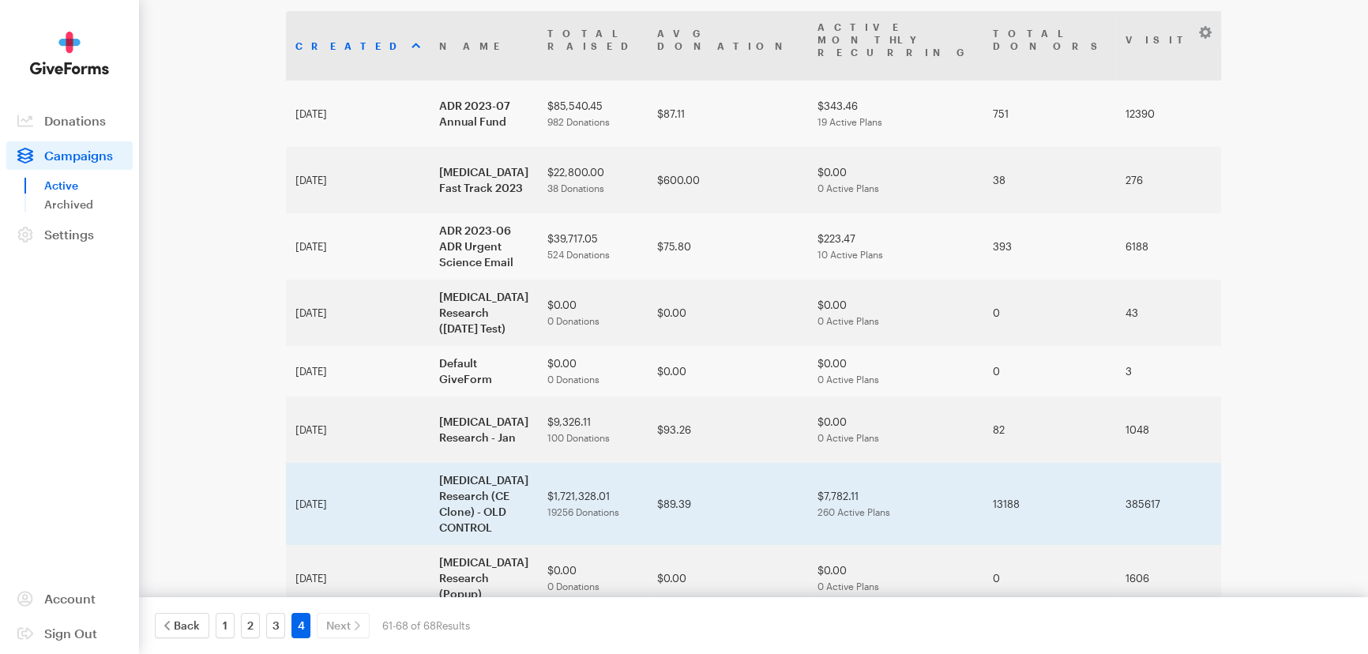
scroll to position [108, 0]
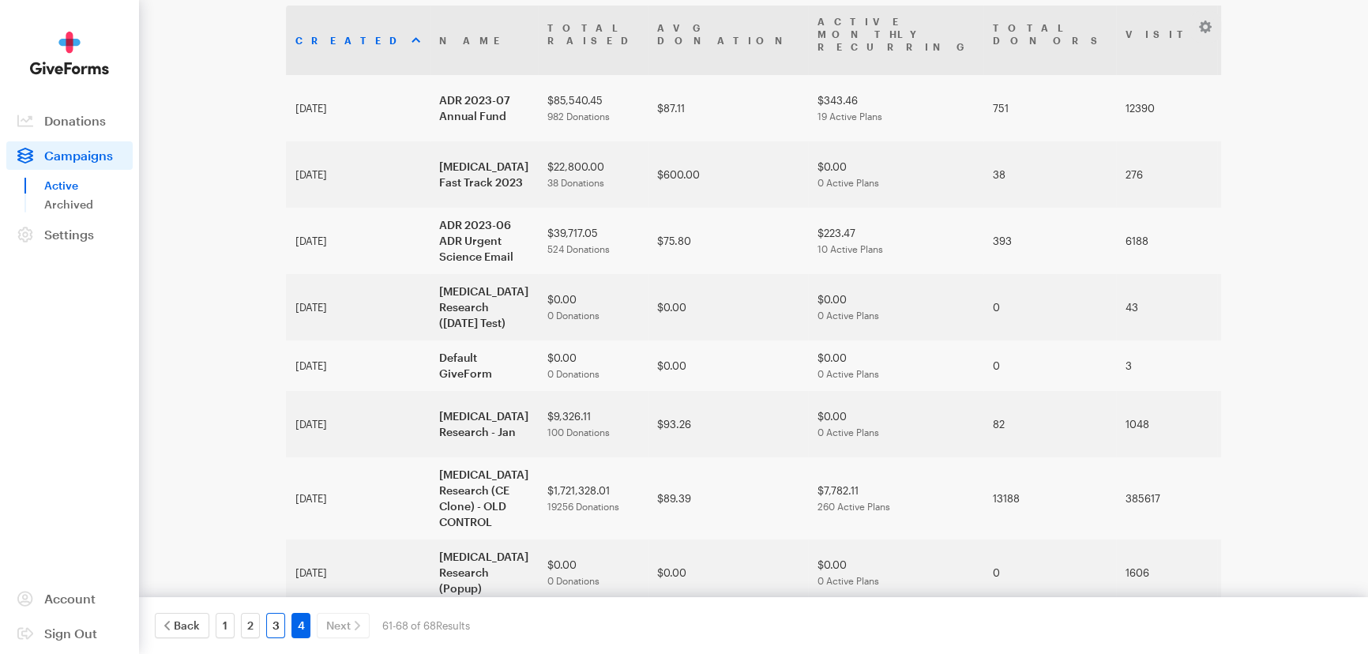
click at [272, 624] on link "3" at bounding box center [275, 625] width 19 height 25
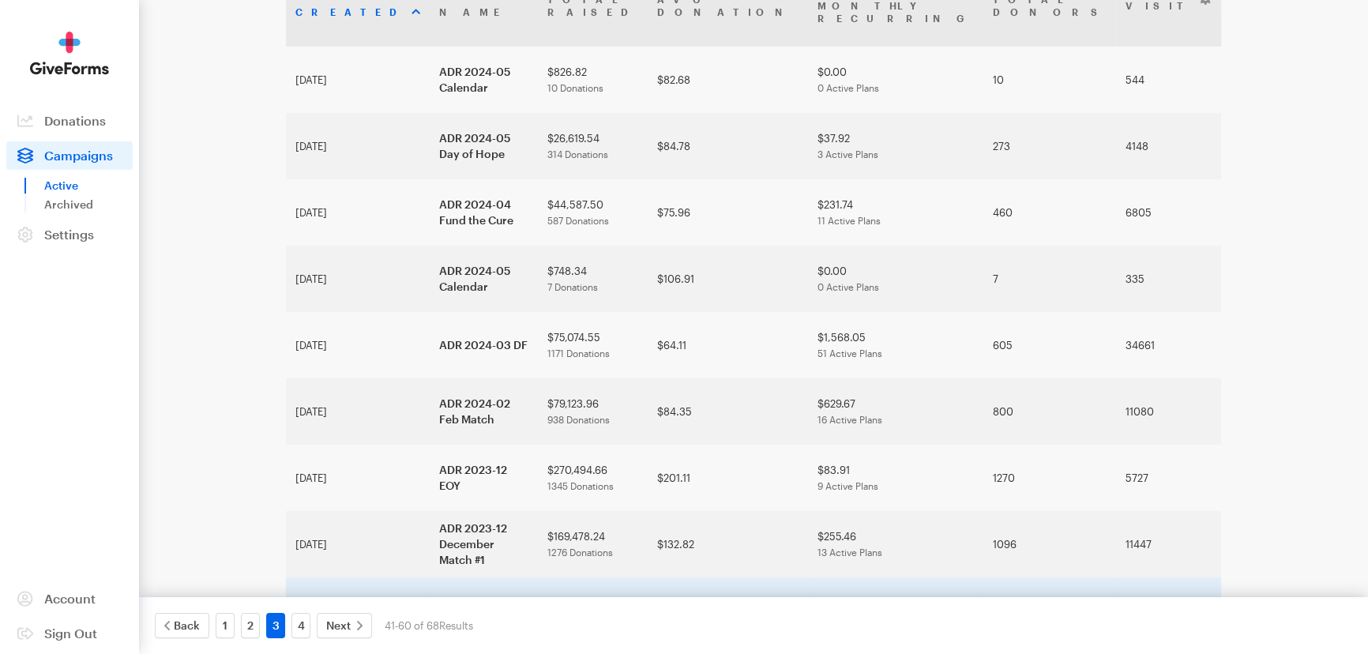
scroll to position [77, 0]
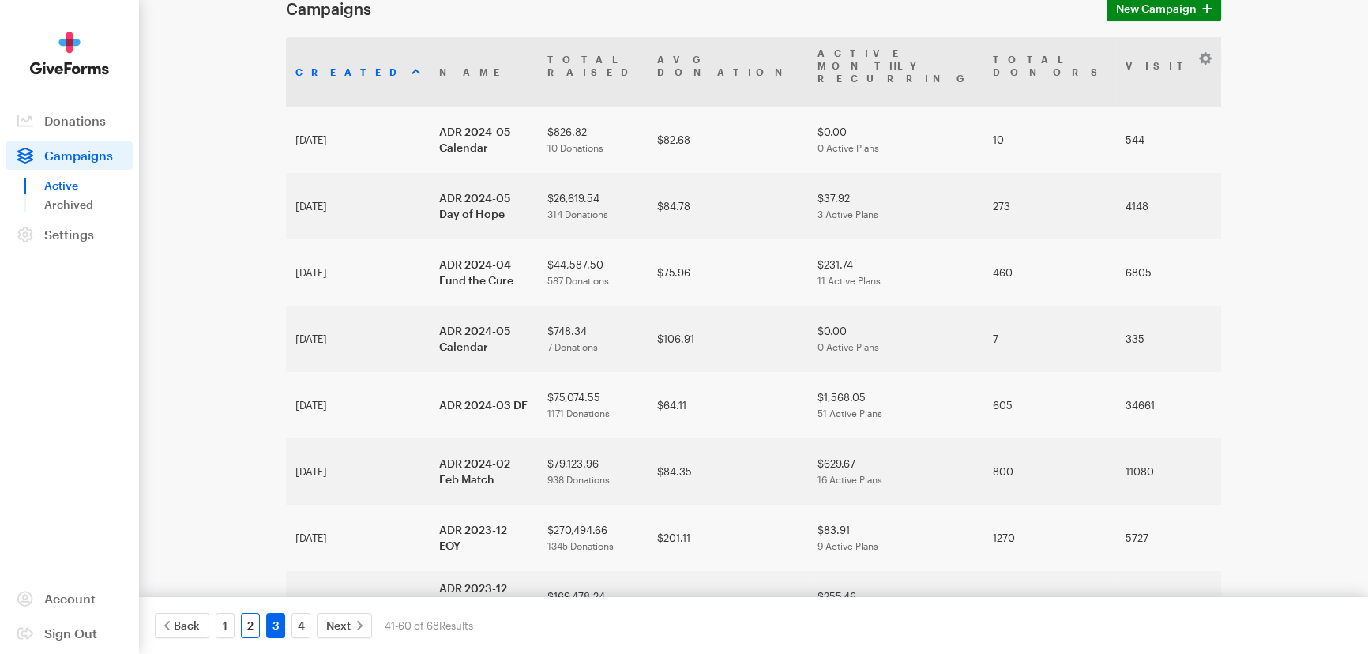
click at [247, 618] on link "2" at bounding box center [250, 625] width 19 height 25
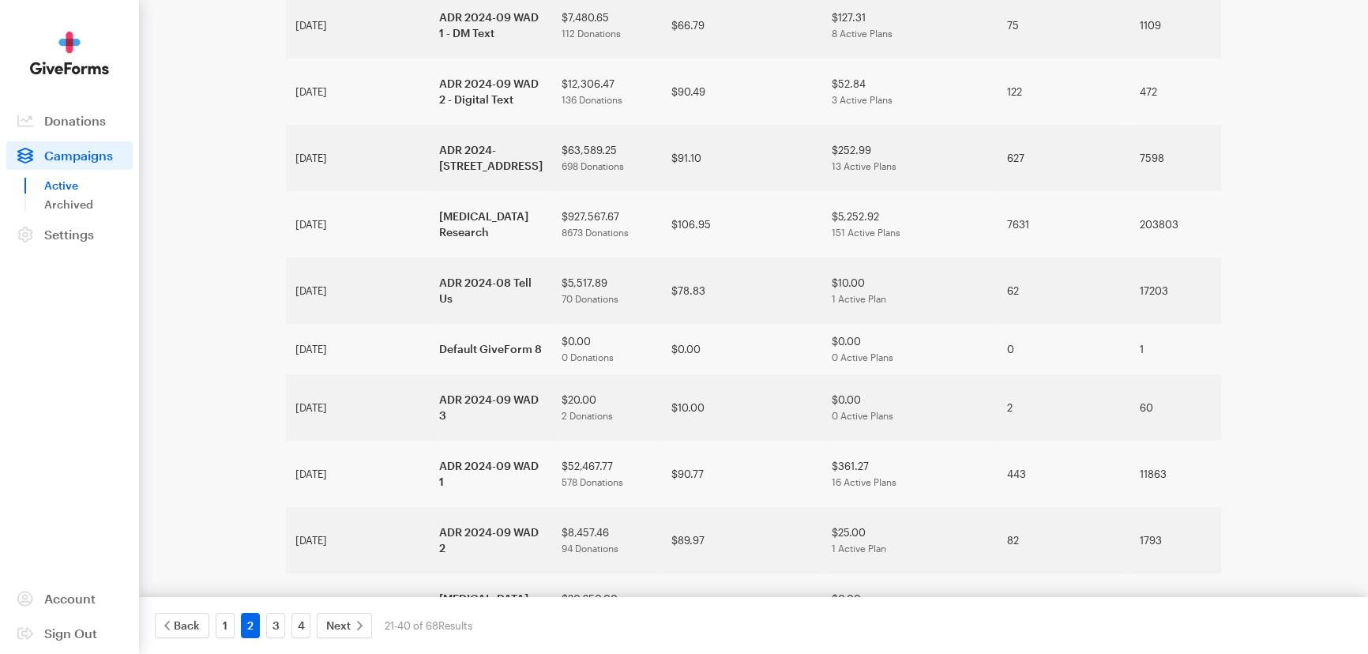
scroll to position [517, 0]
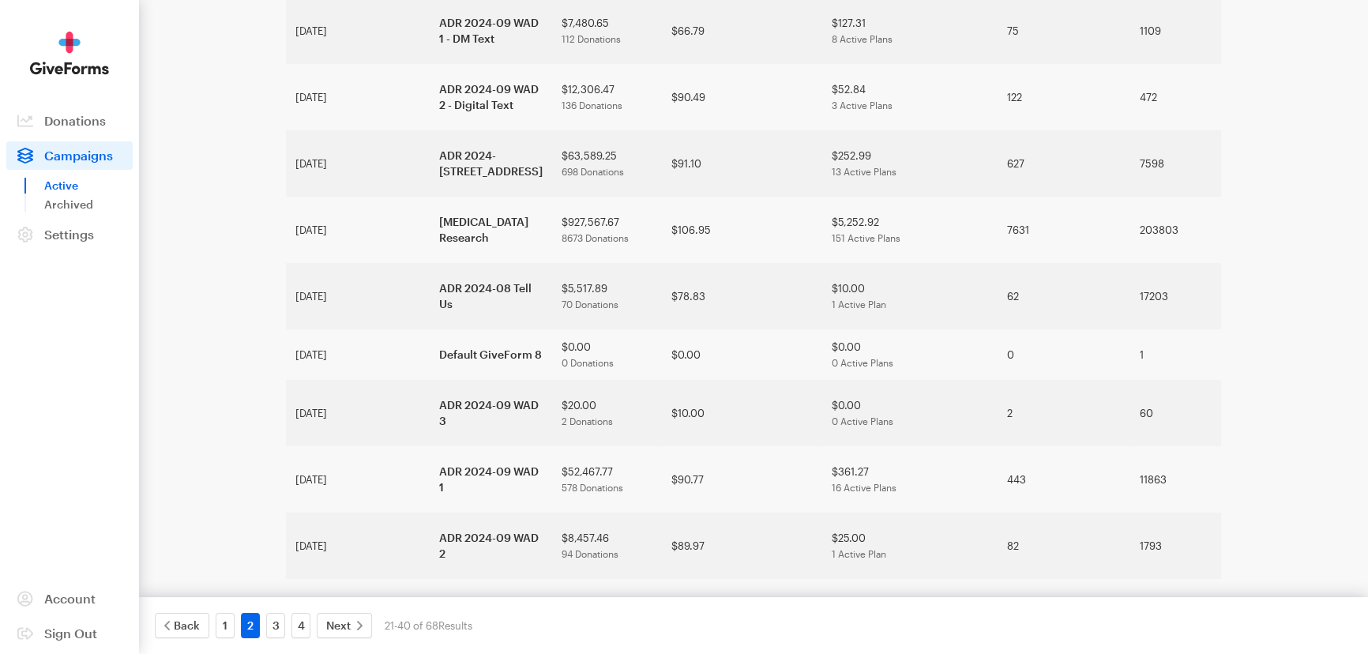
click at [221, 291] on main "Campaigns New Campaign Created Name Total Raised Avg Donation Active Monthly Re…" at bounding box center [683, 297] width 1137 height 1540
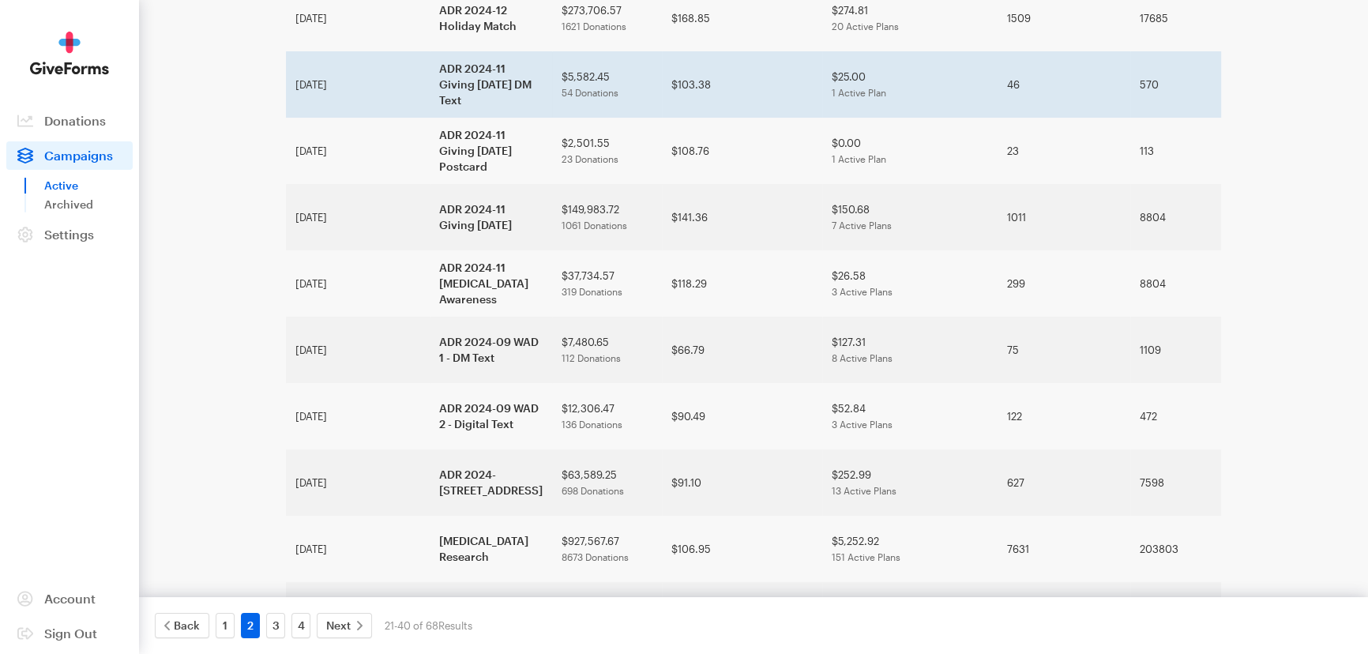
scroll to position [0, 0]
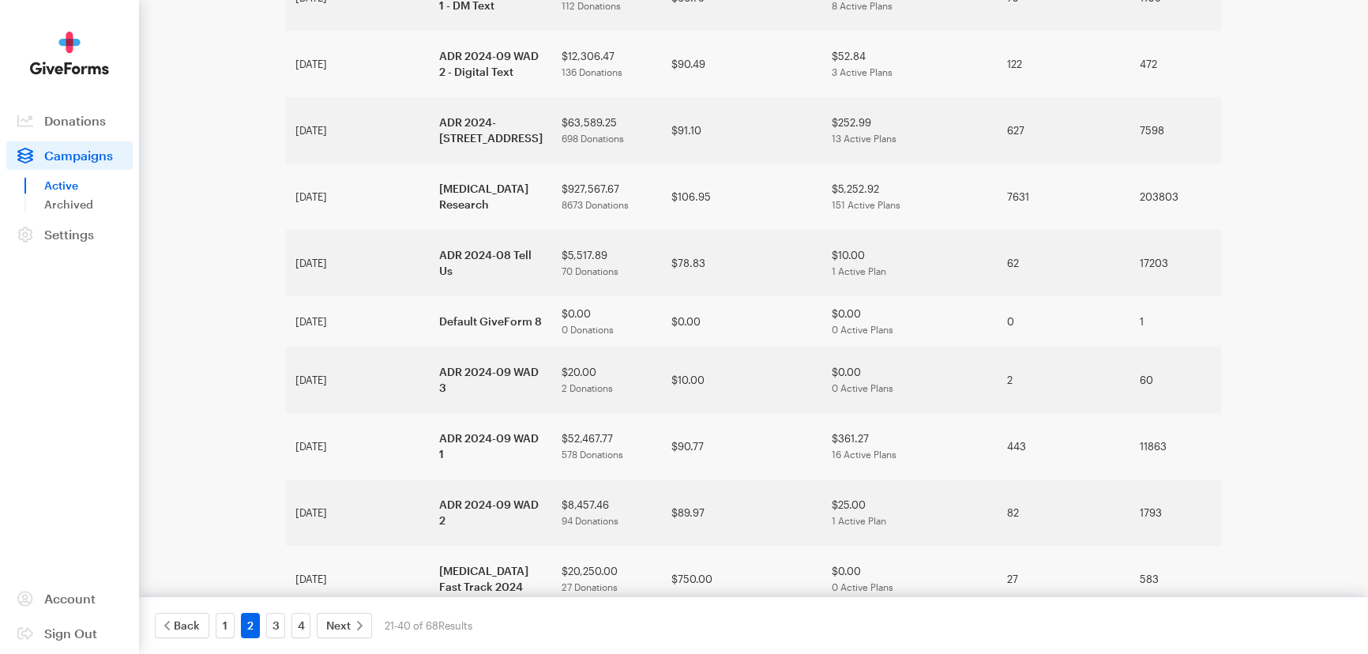
scroll to position [646, 0]
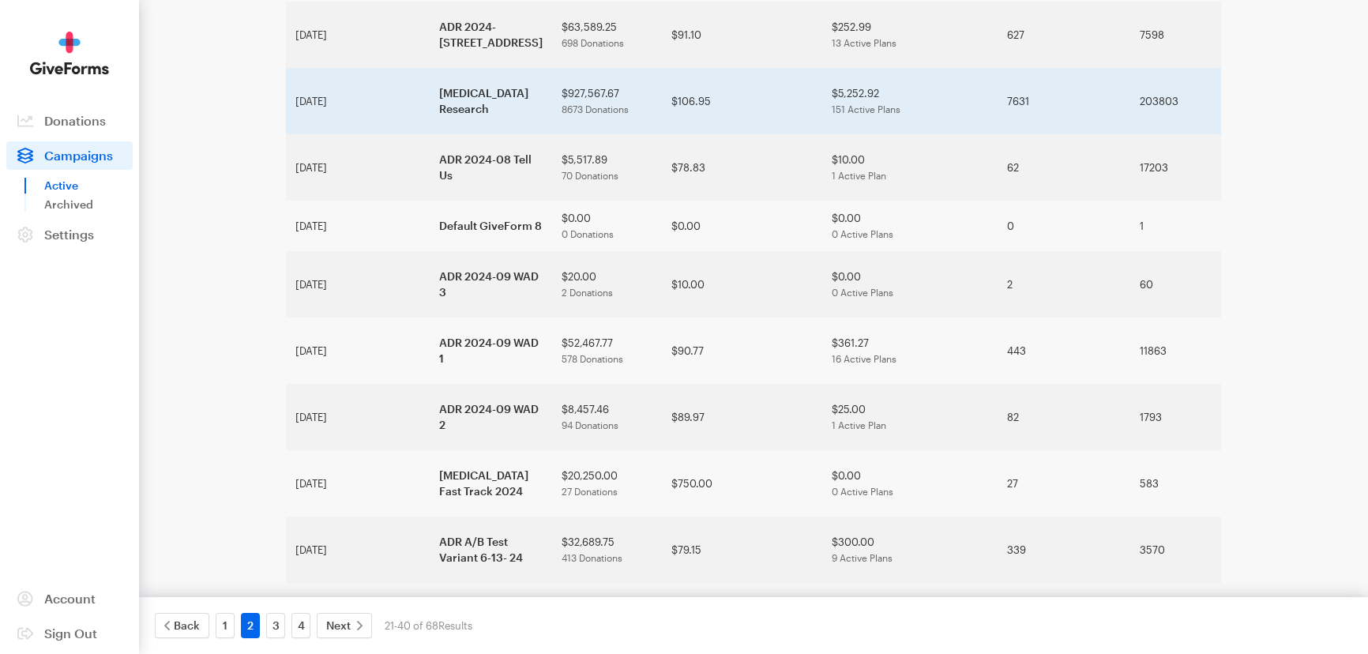
click at [357, 134] on td "Aug 13, 2024" at bounding box center [358, 101] width 144 height 66
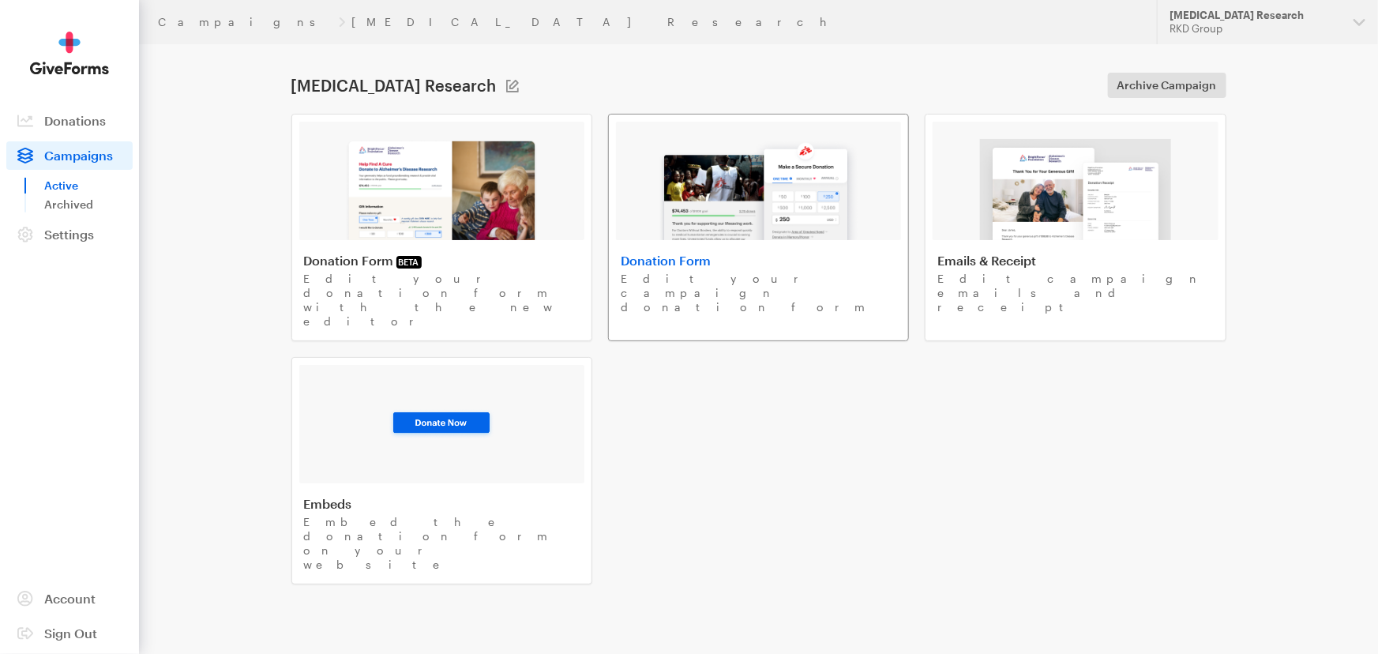
click at [694, 181] on img at bounding box center [758, 189] width 201 height 101
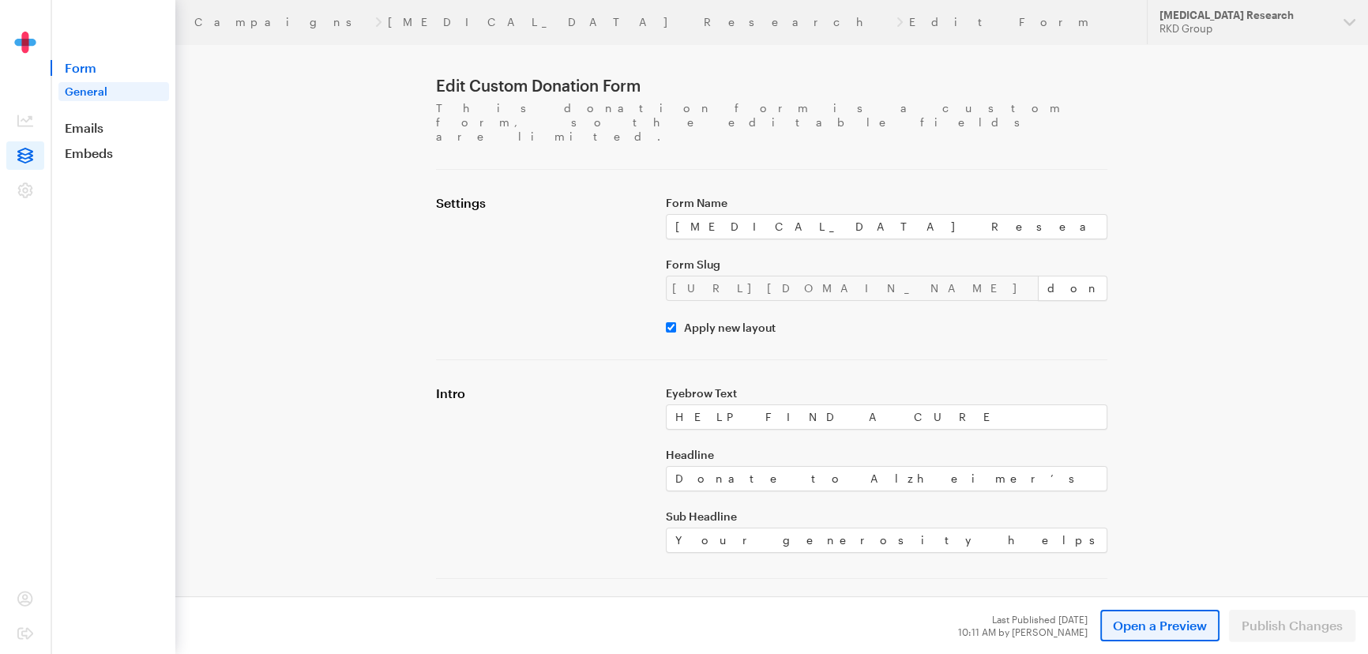
click at [1126, 632] on span "Open a Preview" at bounding box center [1160, 625] width 94 height 19
click at [388, 22] on link "[MEDICAL_DATA] Research" at bounding box center [639, 22] width 502 height 13
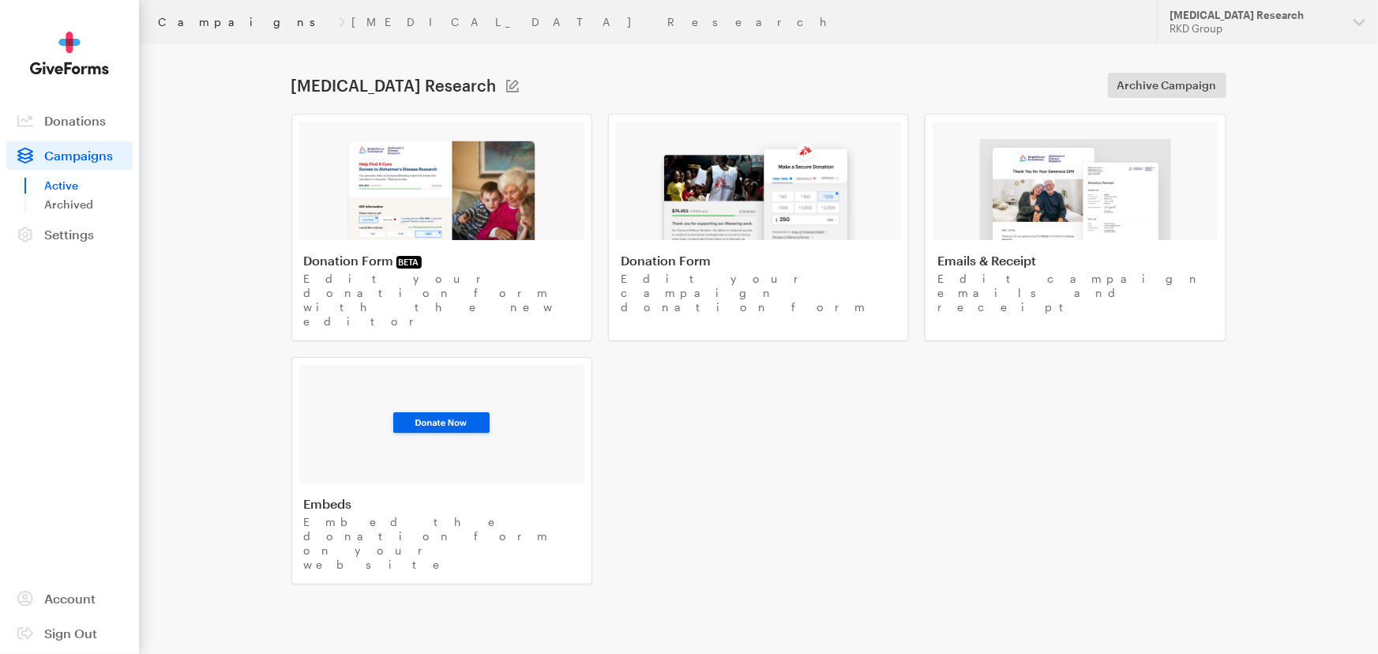
click at [213, 18] on link "Campaigns" at bounding box center [245, 22] width 175 height 13
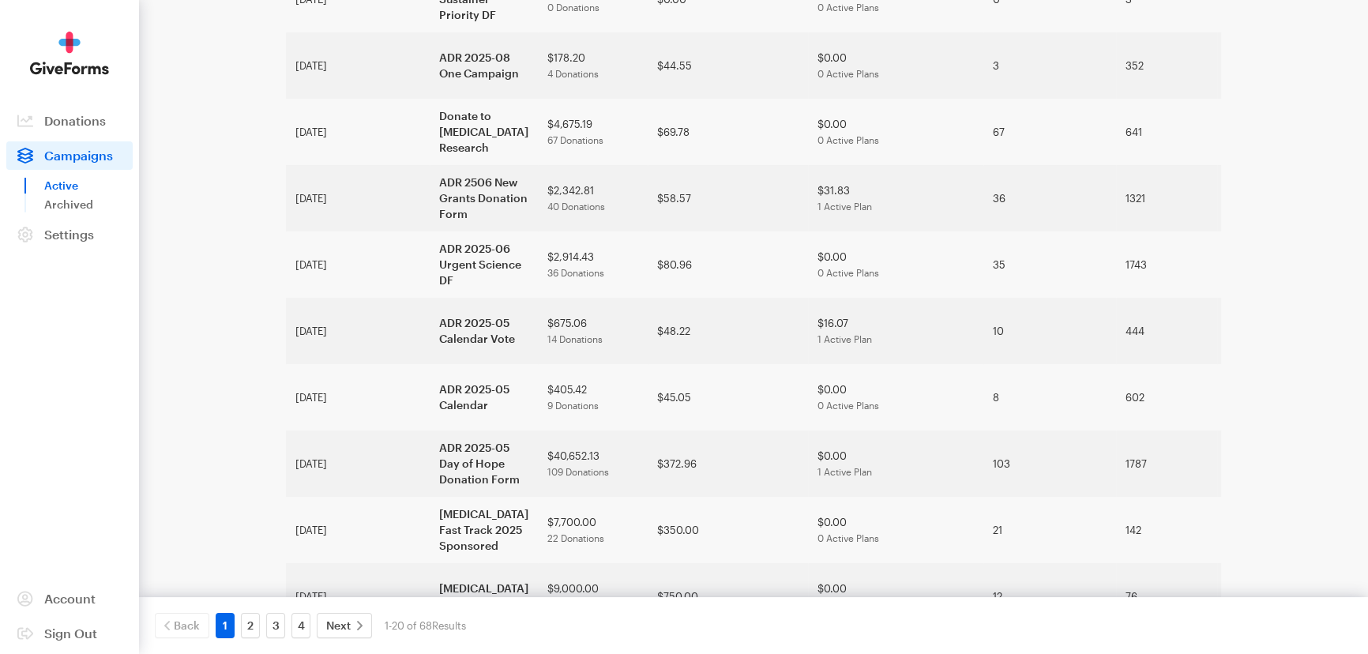
scroll to position [359, 0]
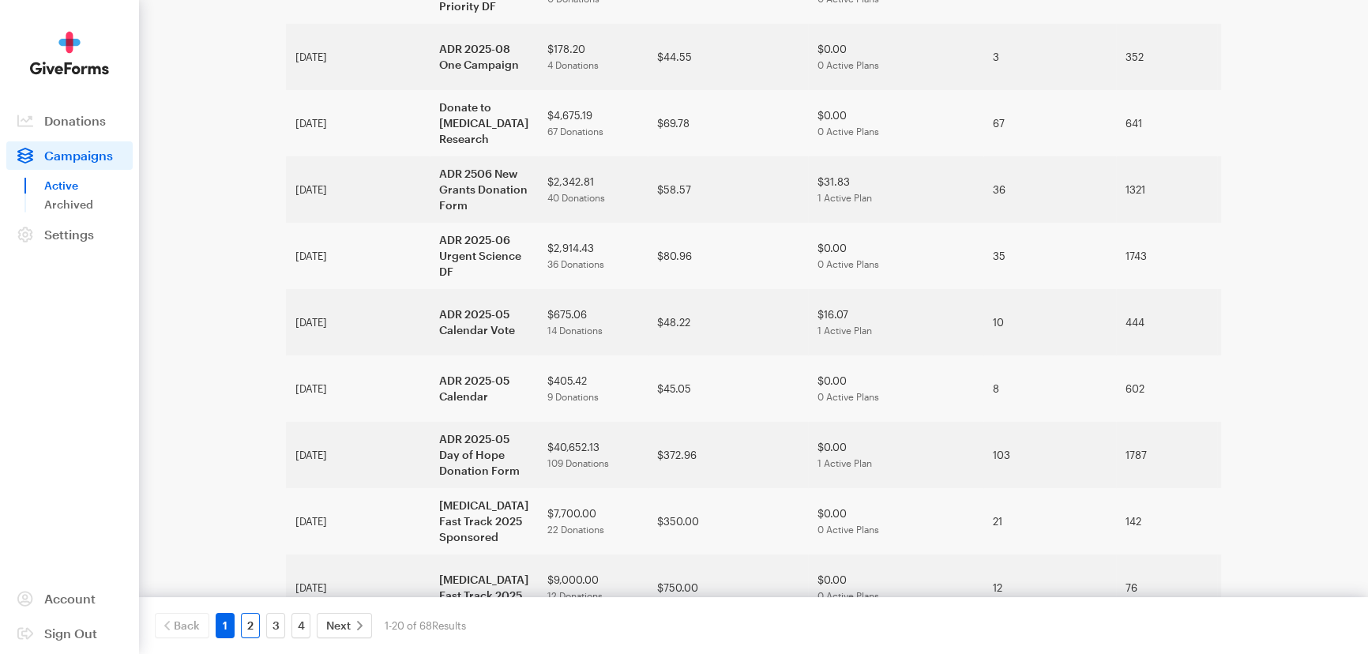
click at [241, 629] on link "2" at bounding box center [250, 625] width 19 height 25
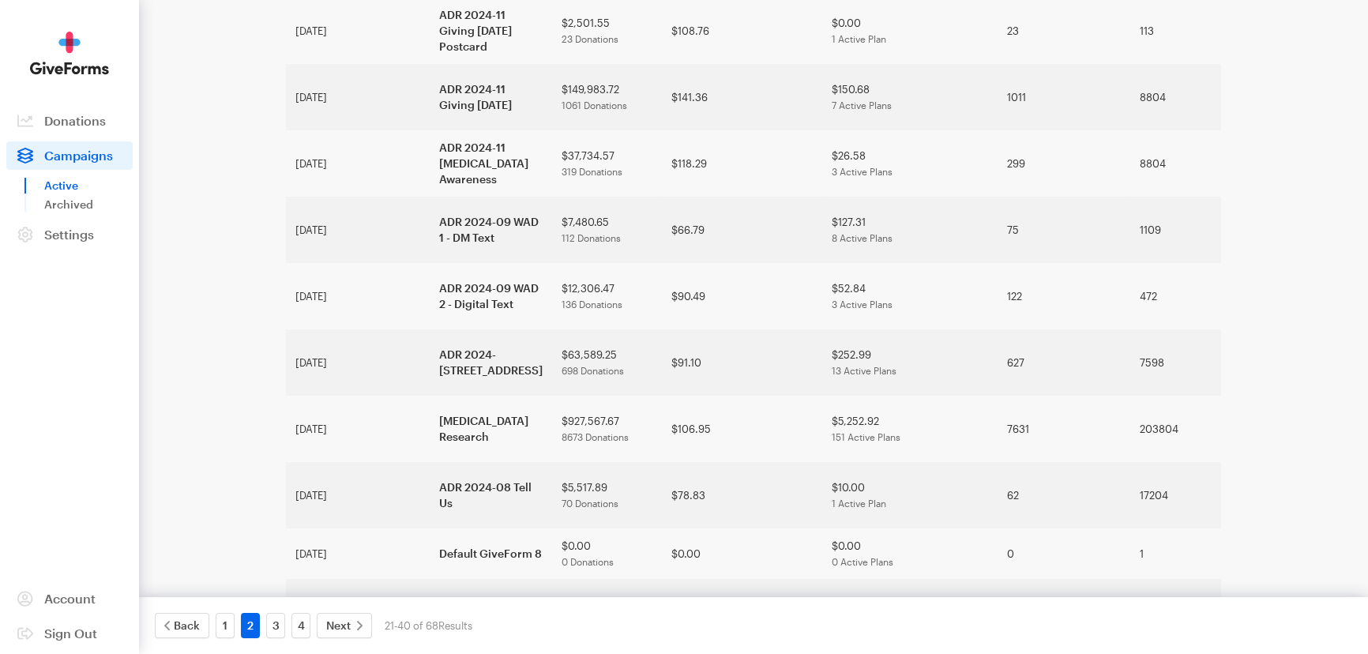
scroll to position [359, 0]
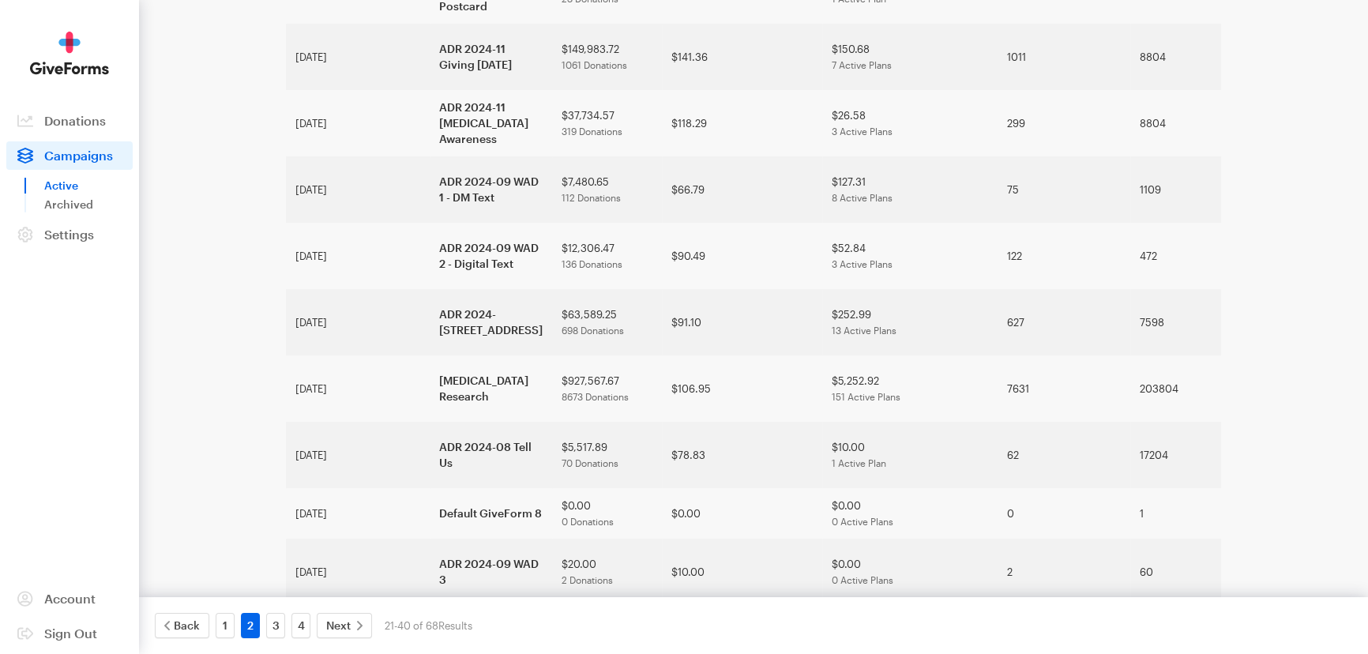
click at [218, 394] on main "Campaigns New Campaign Created Name Total Raised Avg Donation Active Monthly Re…" at bounding box center [683, 456] width 1137 height 1540
click at [118, 396] on aside "Activity Donations Donors Campaigns Active Archived Settings Organization Payme…" at bounding box center [69, 327] width 139 height 654
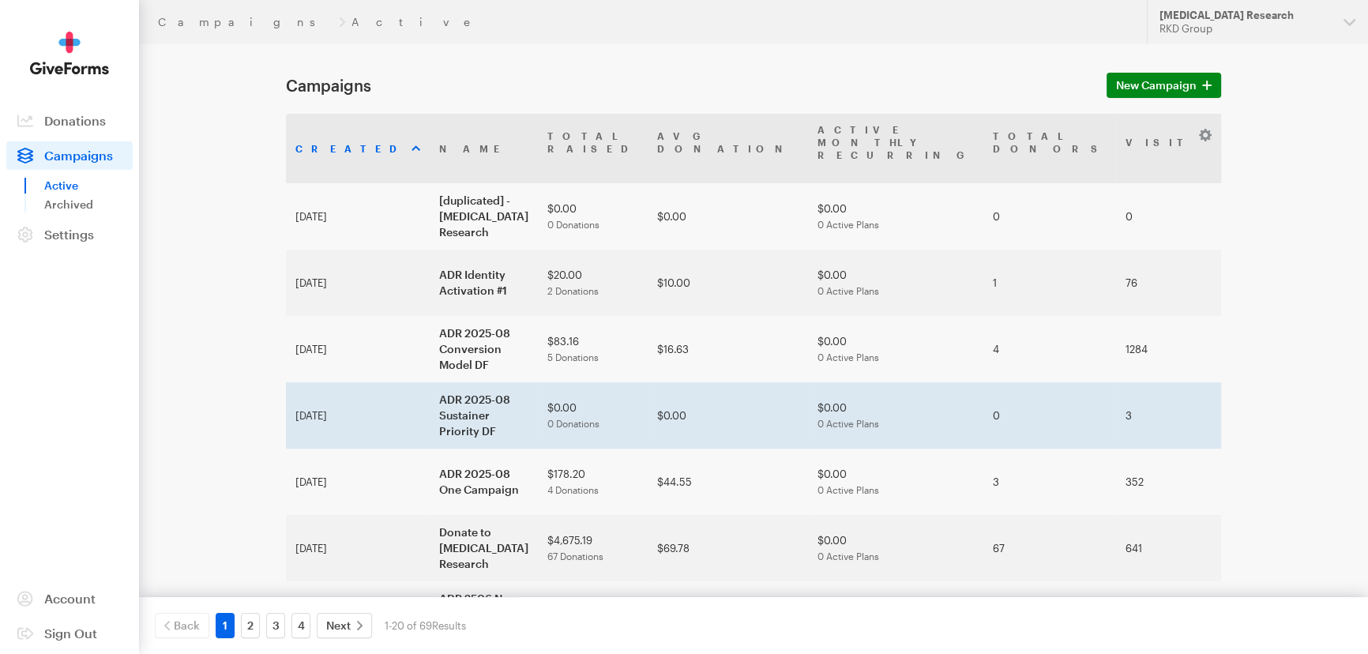
click at [430, 398] on td "ADR 2025-08 Sustainer Priority DF" at bounding box center [484, 415] width 108 height 66
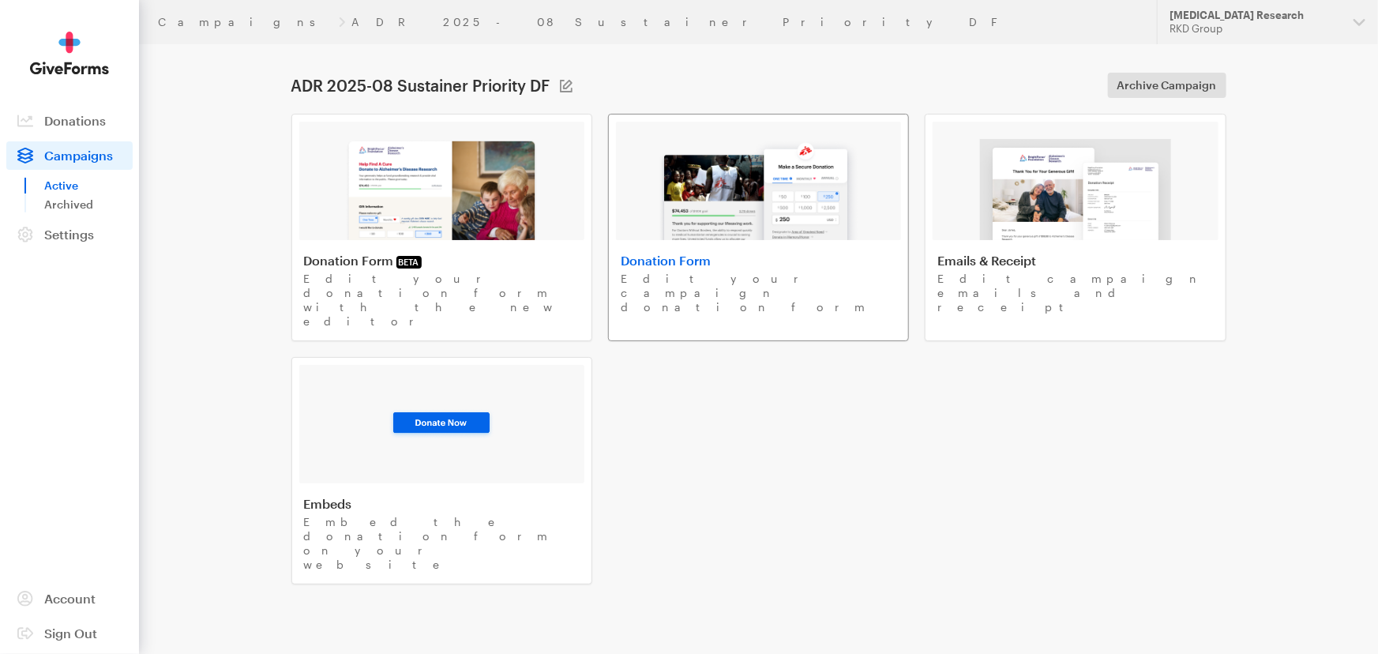
click at [795, 191] on img at bounding box center [758, 189] width 201 height 101
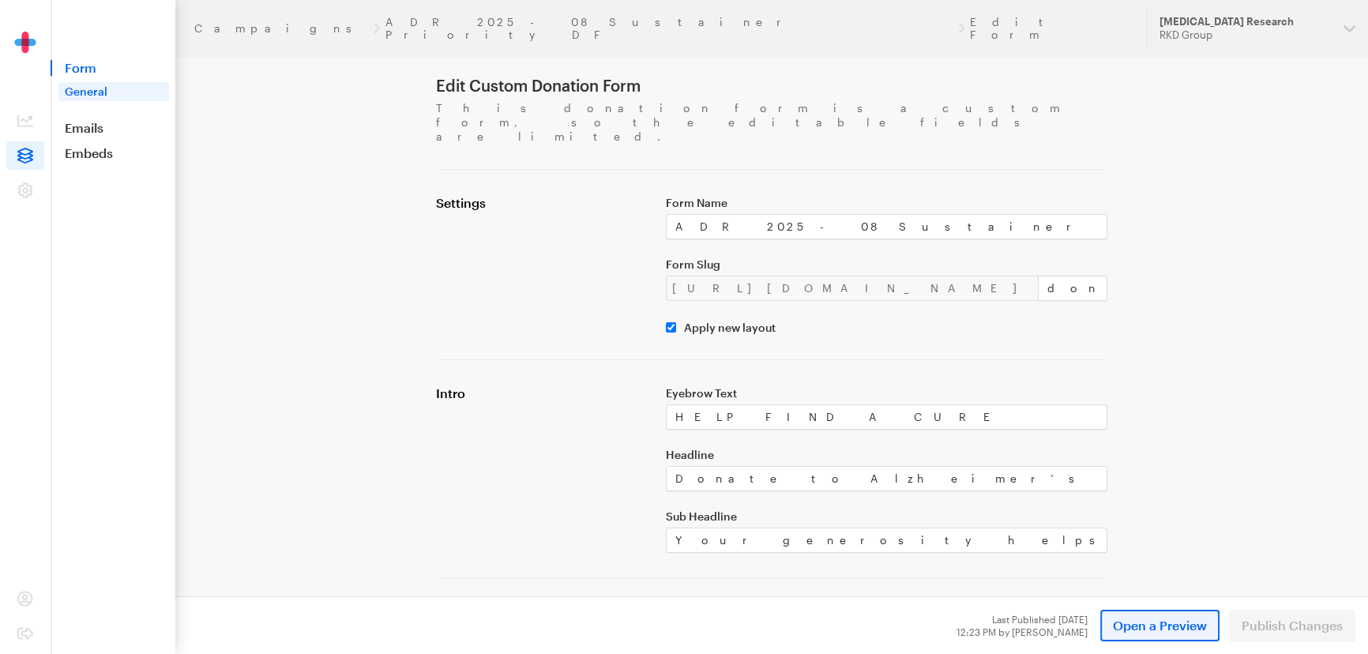
click at [1137, 632] on span "Open a Preview" at bounding box center [1160, 625] width 94 height 19
click at [231, 28] on link "Campaigns" at bounding box center [281, 28] width 175 height 13
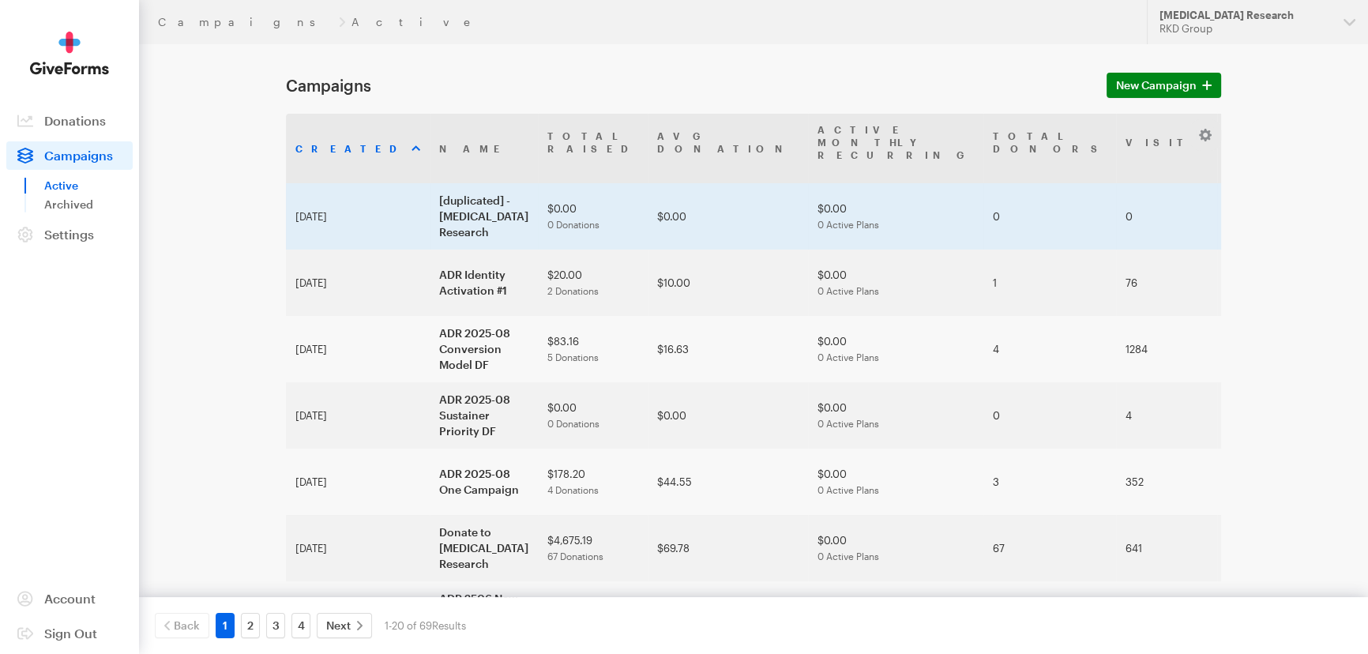
click at [430, 191] on td "[duplicated] - [MEDICAL_DATA] Research" at bounding box center [484, 216] width 108 height 66
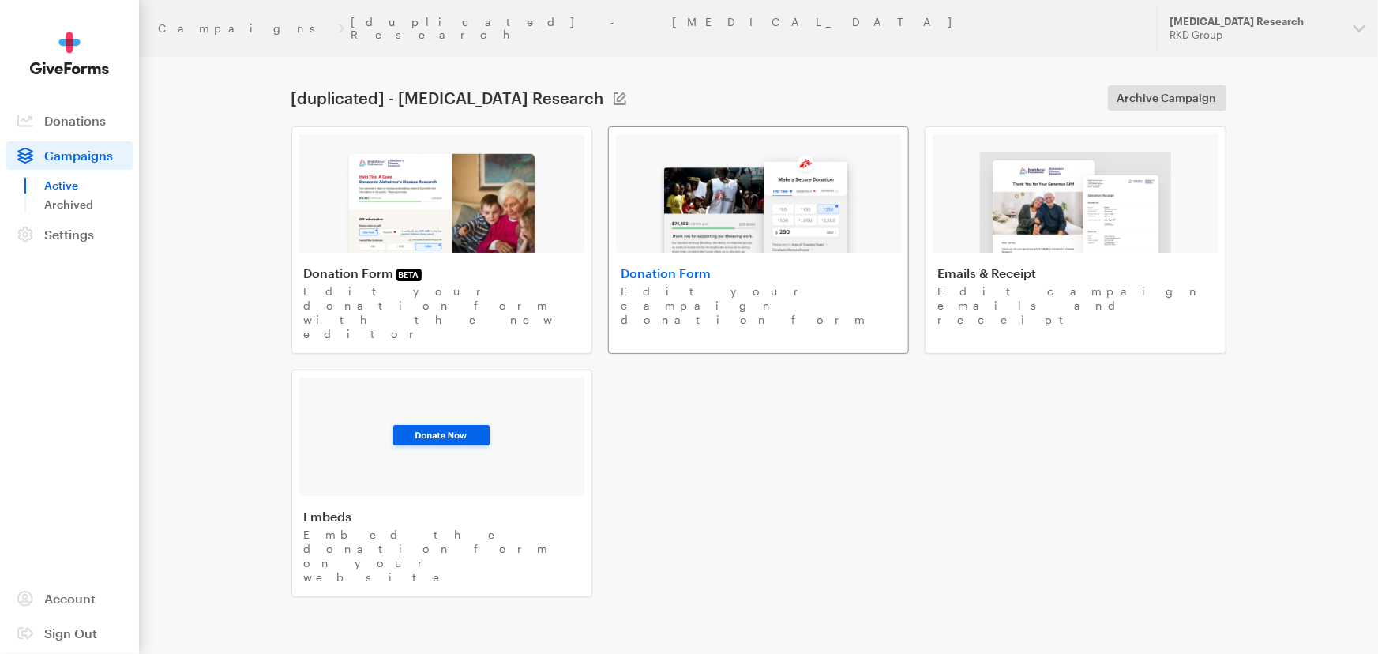
click at [696, 190] on img at bounding box center [758, 202] width 201 height 101
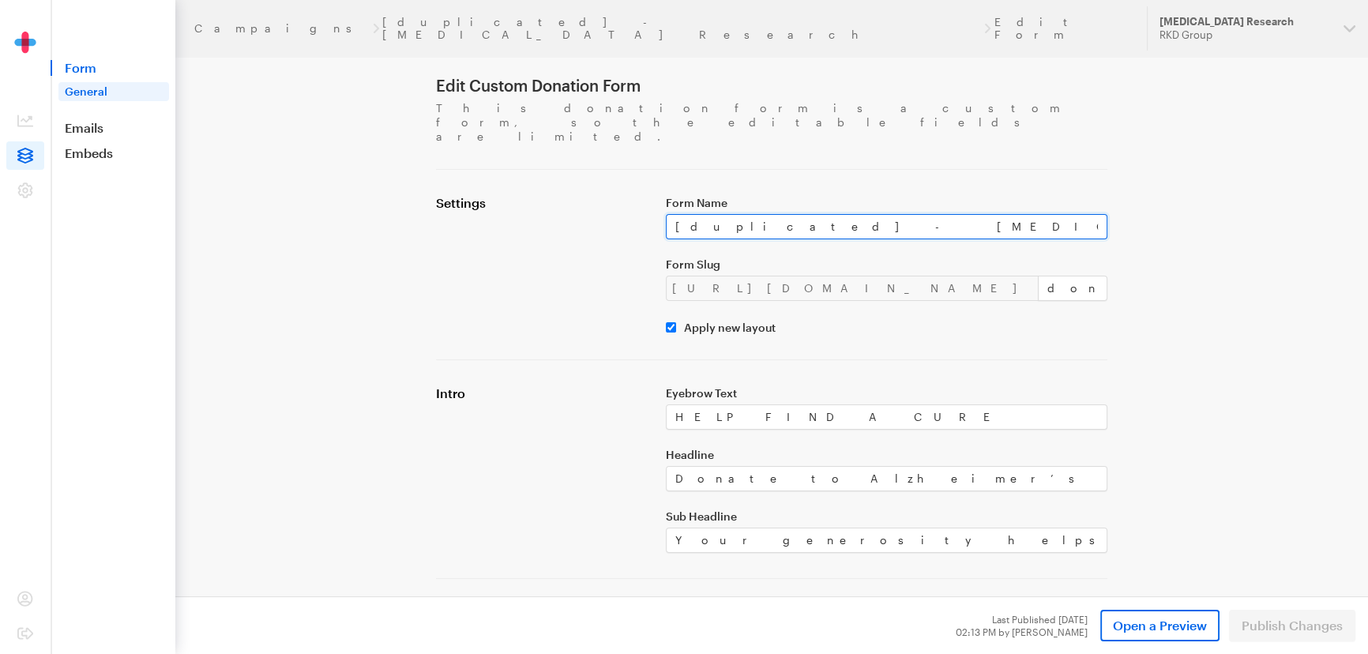
click at [753, 214] on input "[duplicated] - [MEDICAL_DATA] Research" at bounding box center [887, 226] width 442 height 25
paste input "ADR Identity Activation 5 DF"
type input "ADR Identity Activation 5 DF"
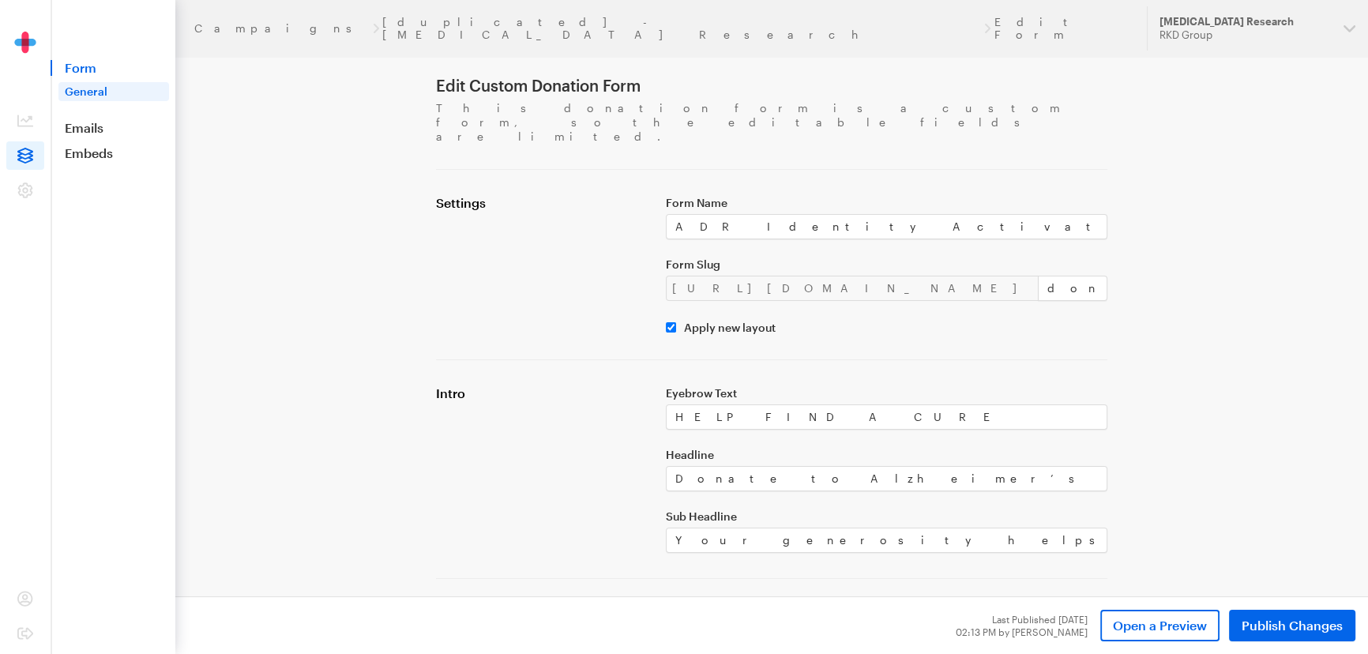
click at [593, 236] on div "Settings" at bounding box center [541, 264] width 230 height 139
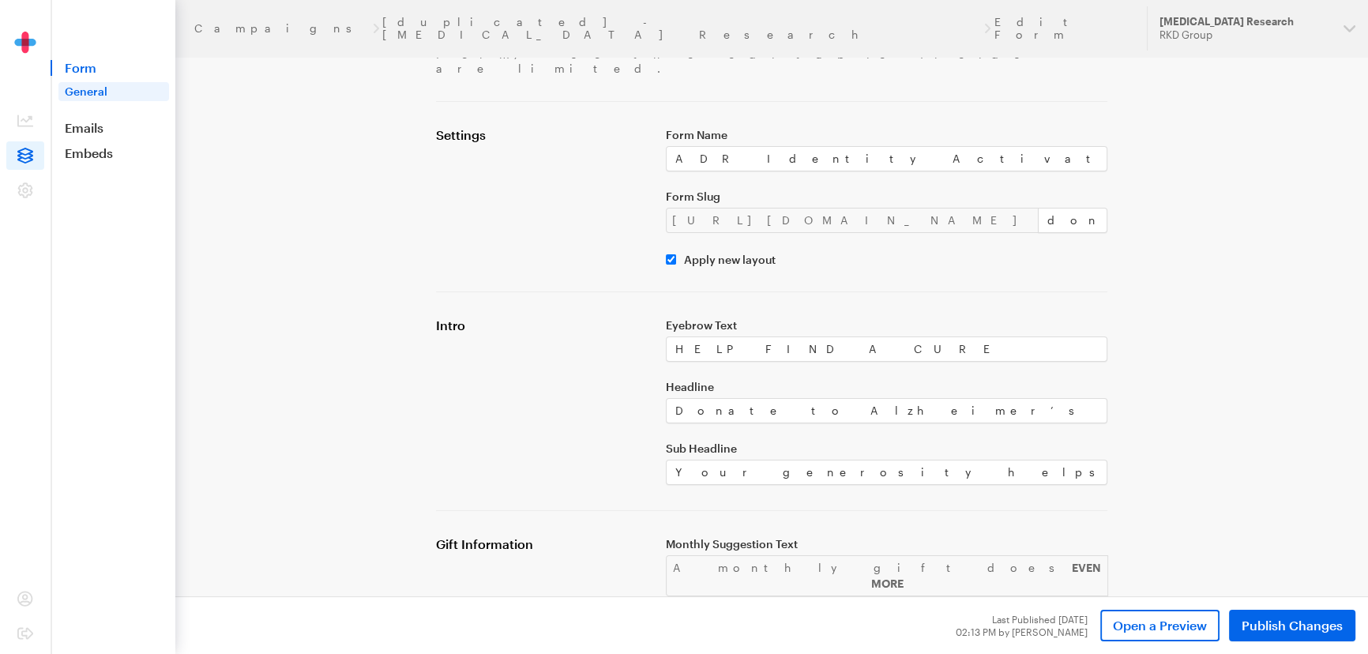
scroll to position [71, 0]
click at [1038, 205] on input "donate-6" at bounding box center [1073, 217] width 70 height 25
paste input "2025-identity-activation-5"
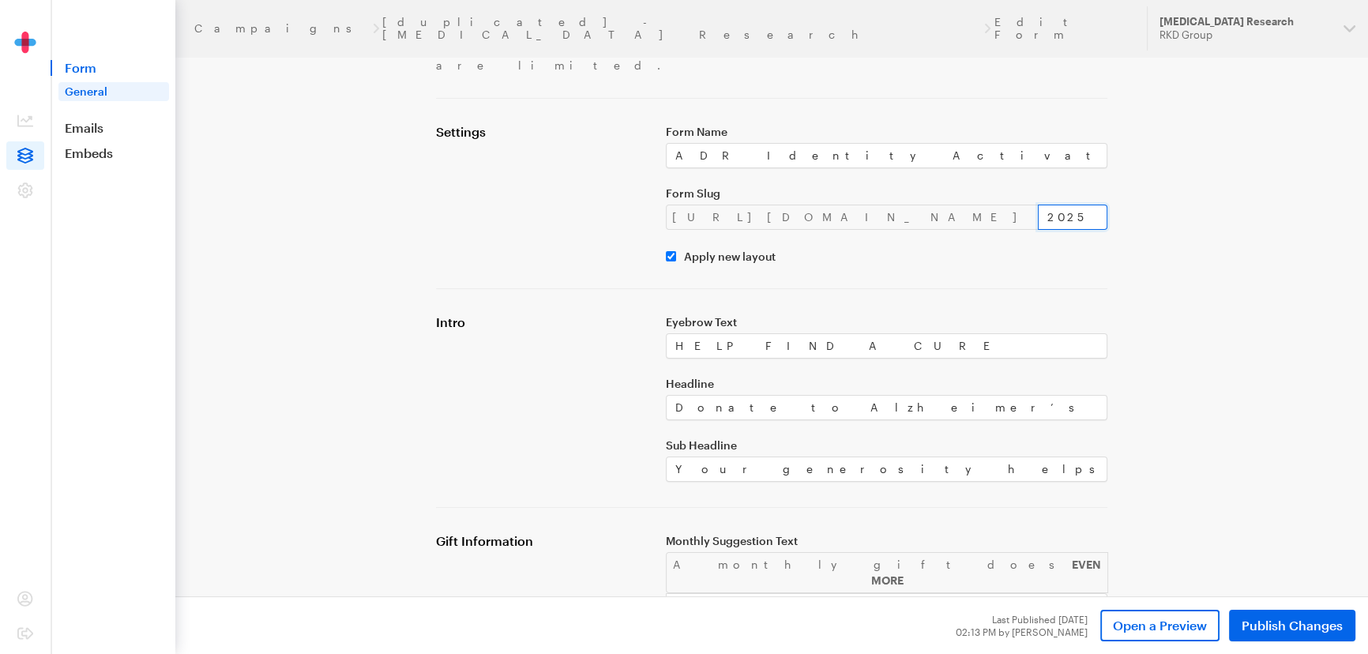
type input "2025-identity-activation-5"
click at [554, 167] on div "Settings" at bounding box center [541, 193] width 230 height 139
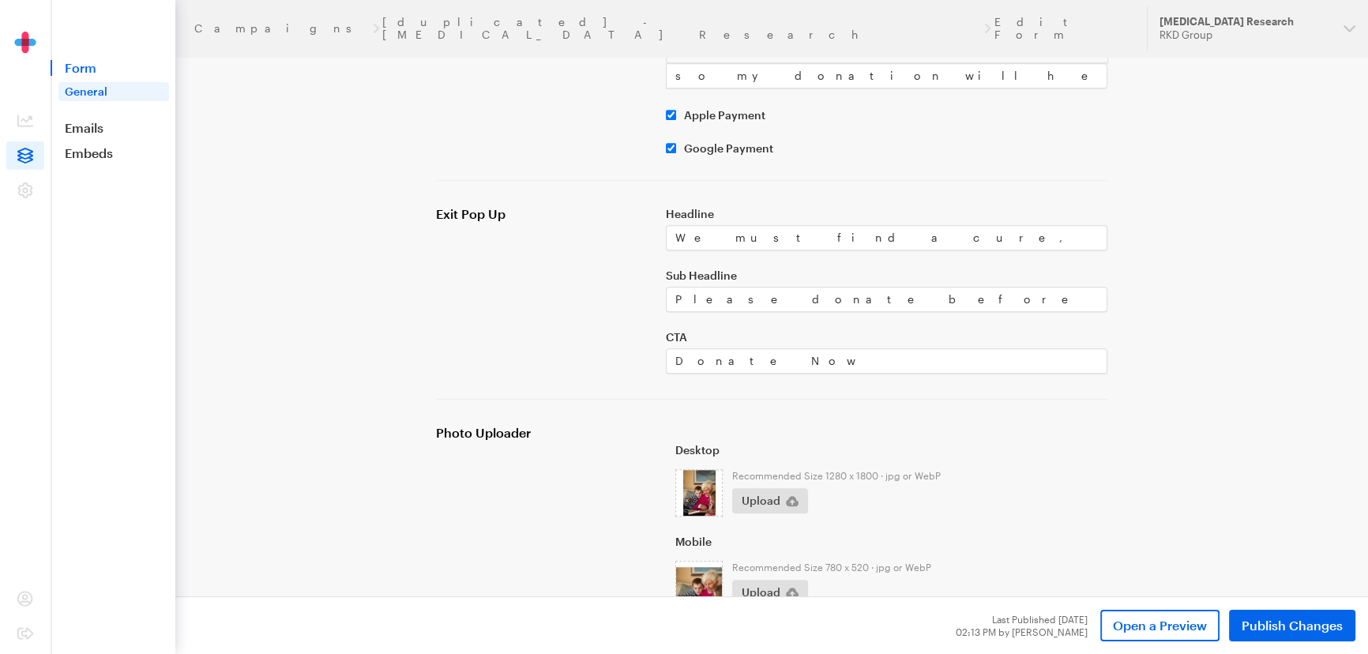
scroll to position [1126, 0]
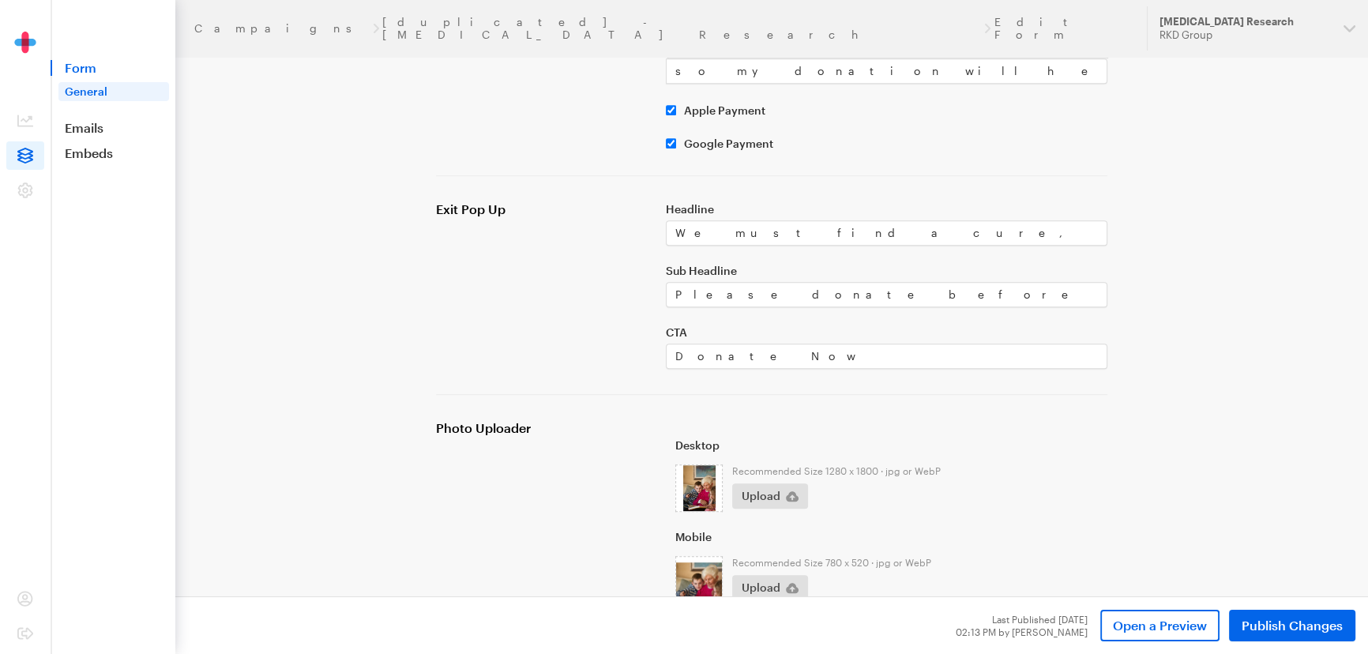
click at [696, 464] on div at bounding box center [698, 487] width 47 height 47
click at [760, 487] on span "Upload" at bounding box center [761, 496] width 39 height 19
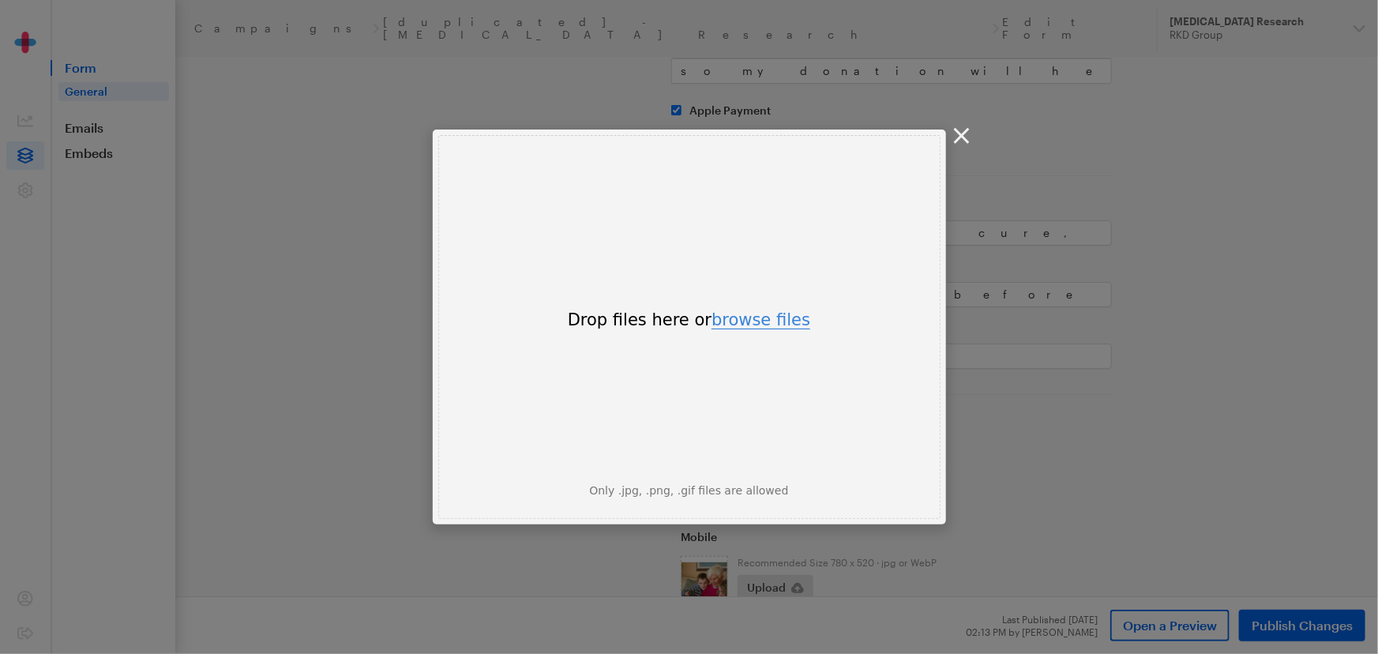
click at [747, 324] on button "browse files" at bounding box center [761, 320] width 99 height 17
click at [952, 142] on div "Uppy Dashboard Window (Press escape to close)" at bounding box center [689, 327] width 1378 height 654
click at [967, 137] on span "×" at bounding box center [961, 135] width 23 height 32
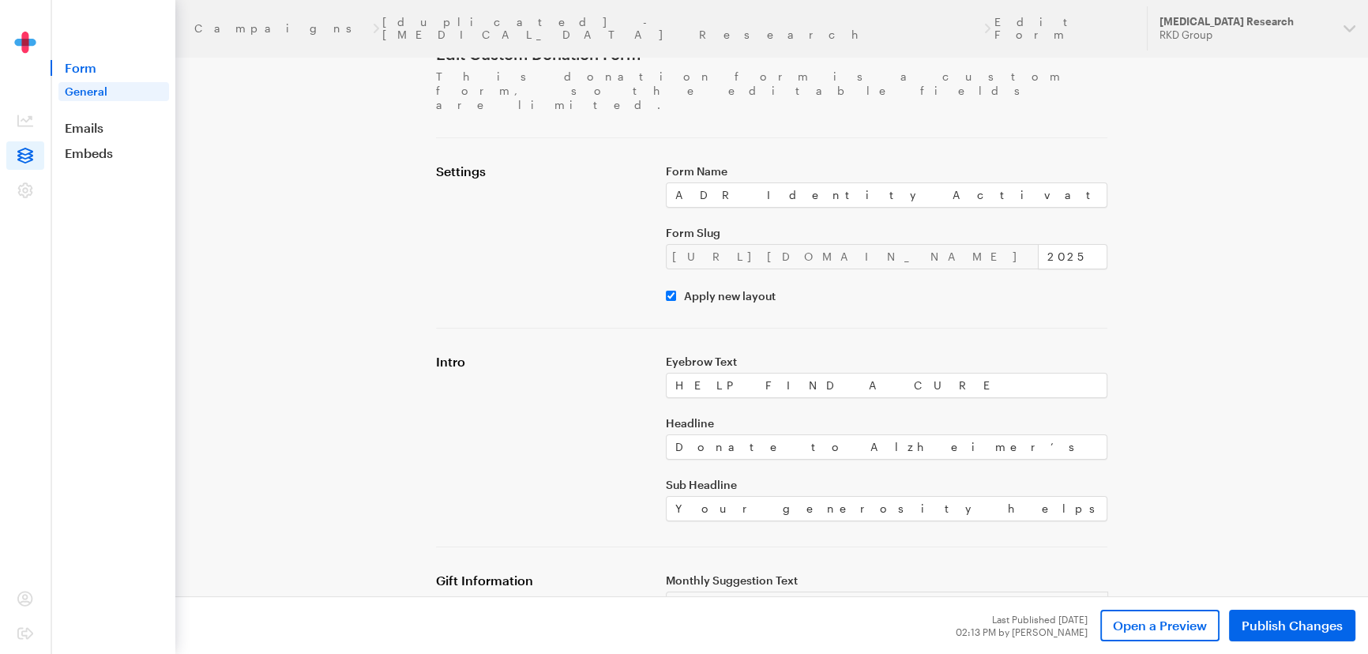
scroll to position [0, 0]
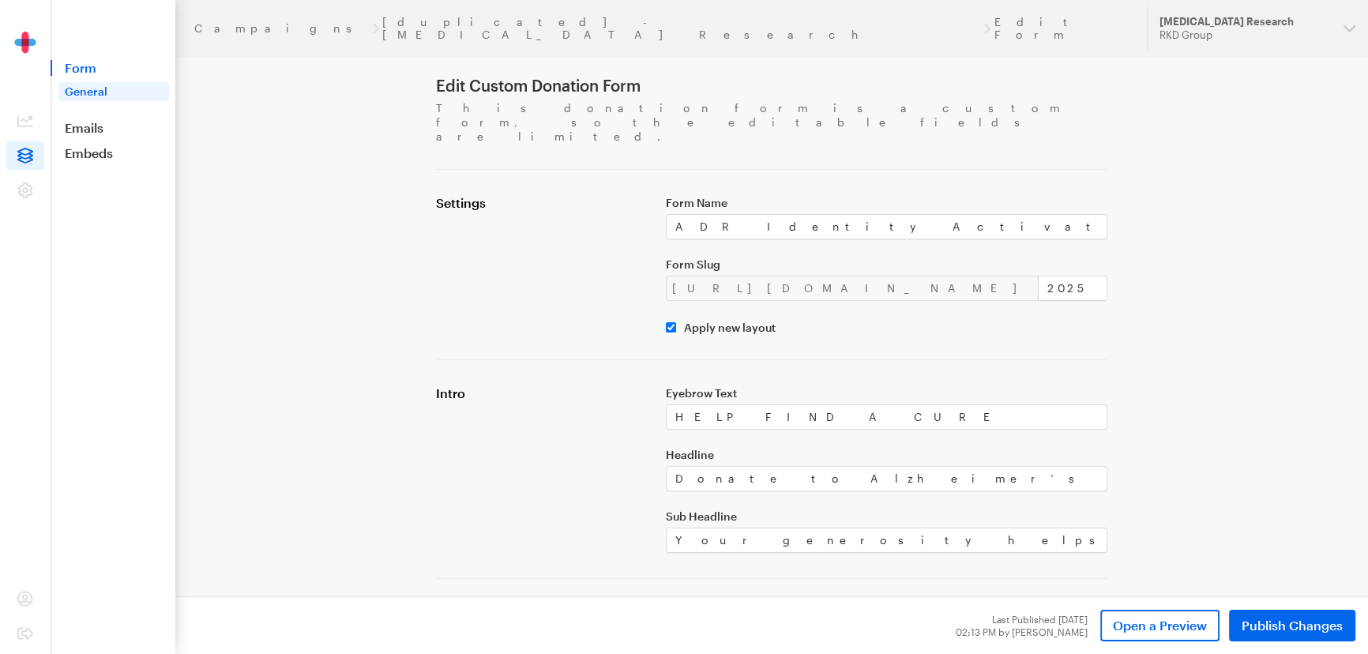
click at [389, 31] on header "Campaigns [duplicated] - Alzheimer's Disease Research Edit Form Updates Support…" at bounding box center [771, 28] width 1193 height 57
click at [394, 23] on link "[duplicated] - Alzheimer's Disease Research" at bounding box center [681, 28] width 598 height 25
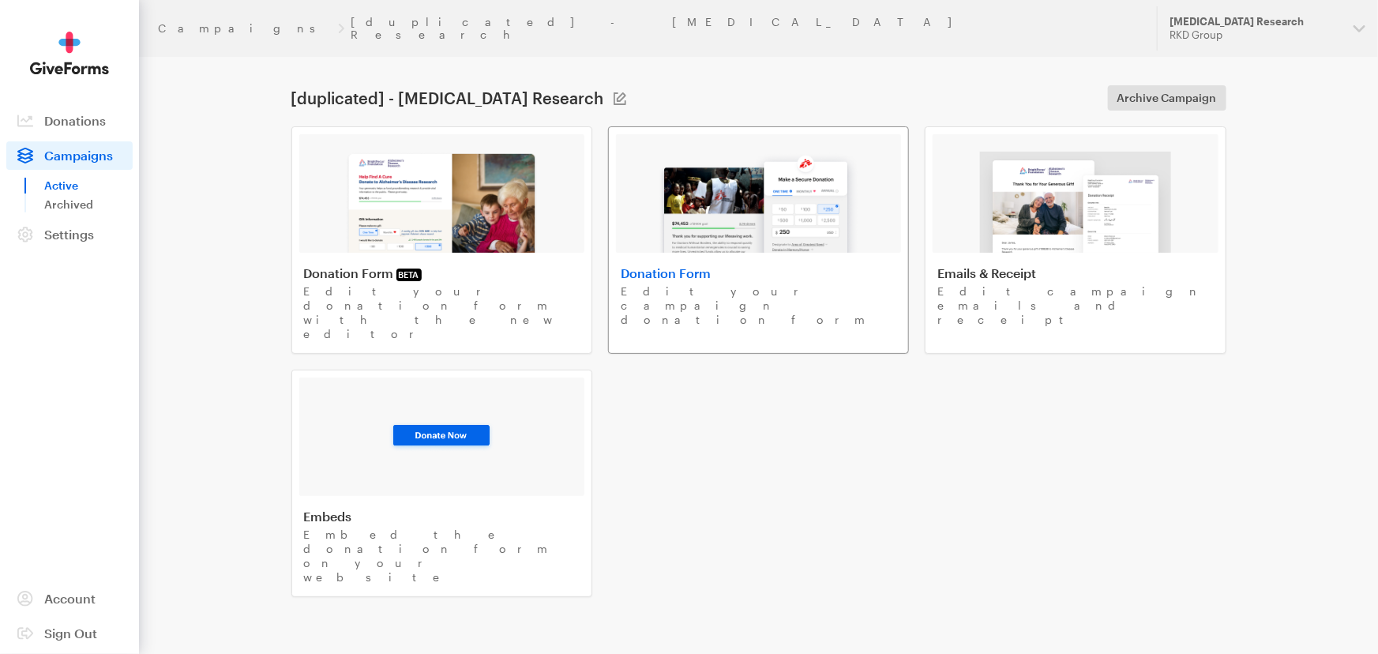
click at [679, 158] on img at bounding box center [758, 202] width 201 height 101
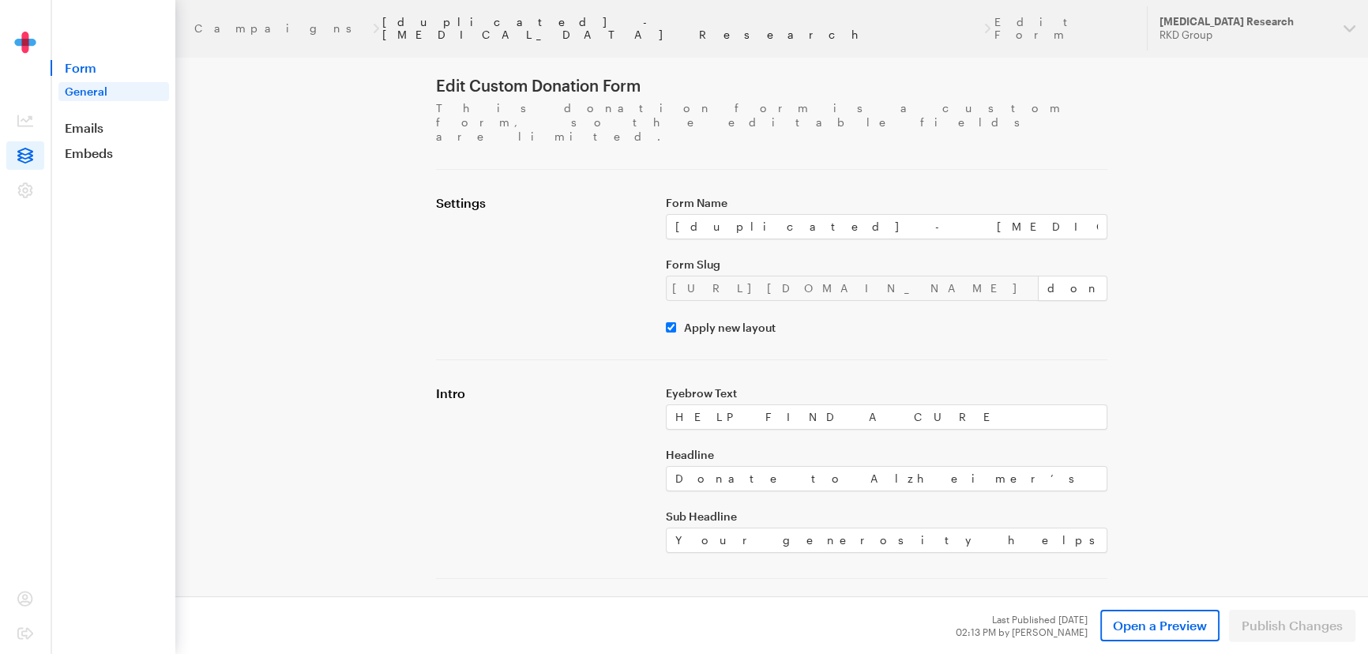
click at [382, 19] on link "[duplicated] - [MEDICAL_DATA] Research" at bounding box center [681, 28] width 598 height 25
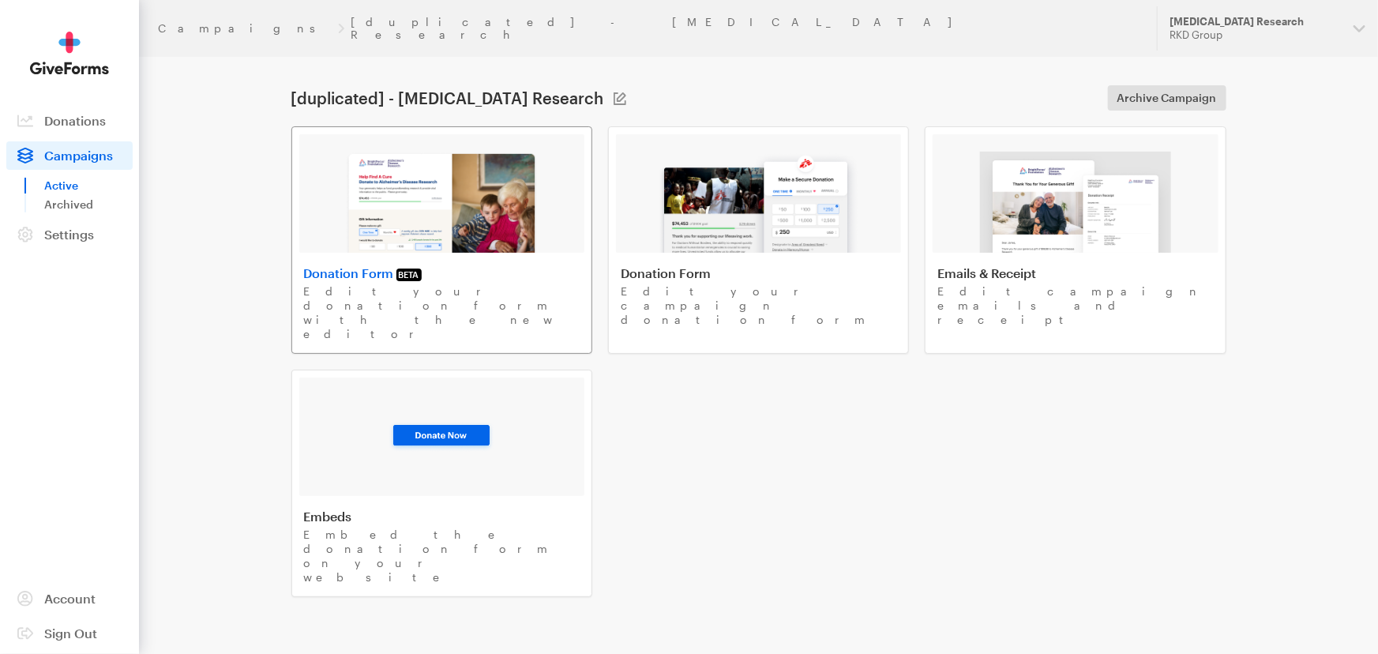
click at [341, 206] on div at bounding box center [441, 193] width 285 height 118
click at [709, 206] on img at bounding box center [758, 202] width 201 height 101
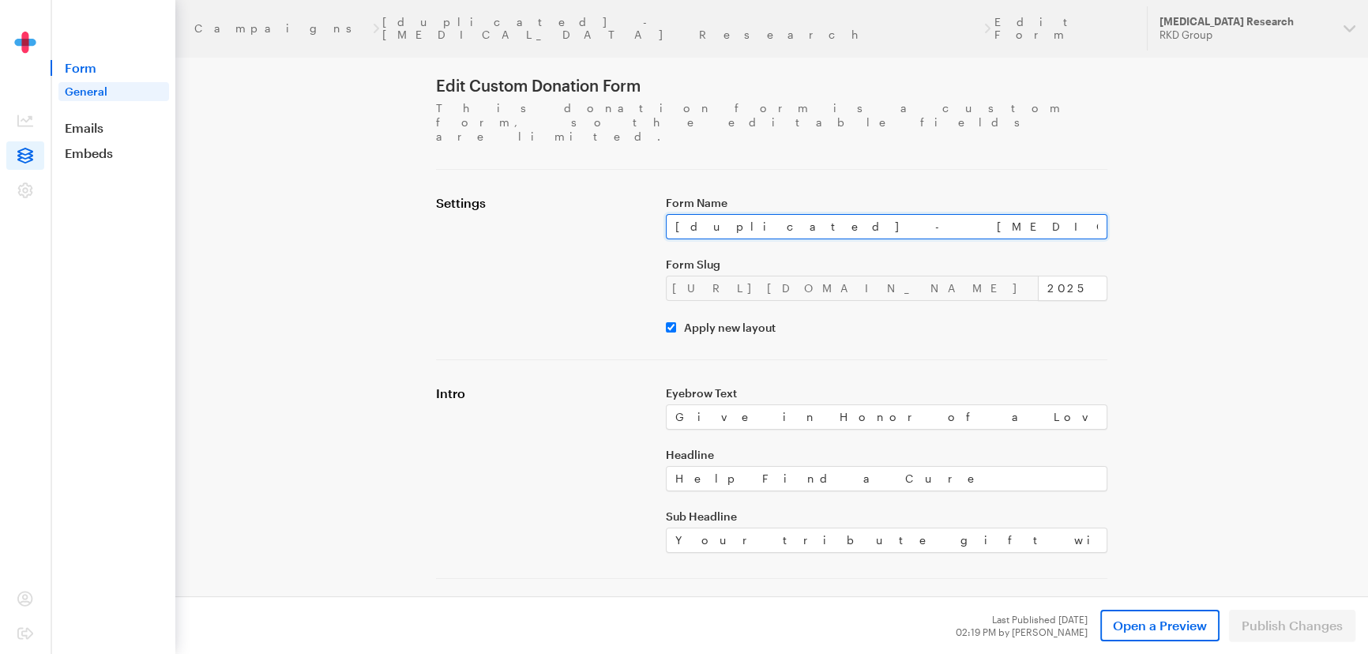
click at [832, 214] on input "[duplicated] - Alzheimer's Disease Research" at bounding box center [887, 226] width 442 height 25
paste input "ADR Identity Activation 5 DF"
type input "ADR Identity Activation 5 DF"
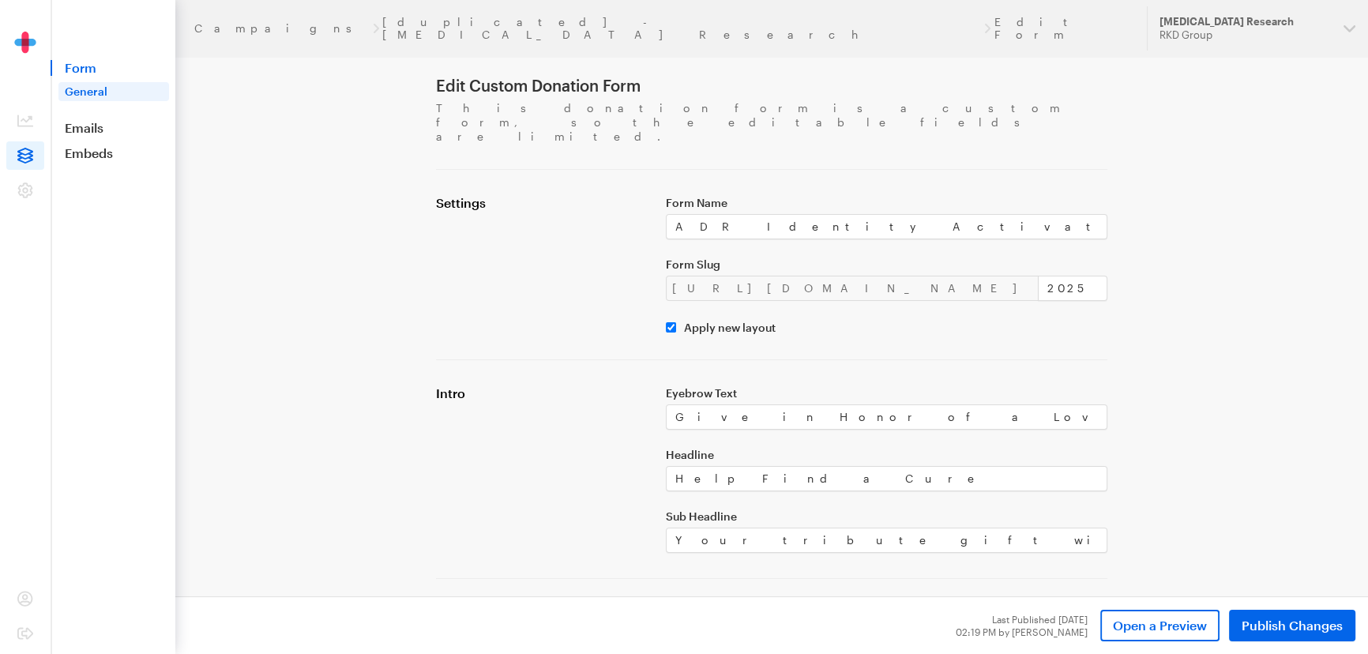
click at [510, 231] on div "Settings" at bounding box center [541, 264] width 230 height 139
click at [1189, 622] on span "Open a Preview" at bounding box center [1160, 625] width 94 height 19
click at [1302, 642] on div "Last Published 08/11/25 02:19 PM by Philip Lester Open a Preview Publish Changes" at bounding box center [771, 625] width 1193 height 58
click at [1302, 633] on span "Publish Changes" at bounding box center [1292, 625] width 101 height 19
click at [359, 31] on header "Campaigns ADR Identity Activation 5 DF Edit Form Updates Support Alzheimer's Di…" at bounding box center [771, 28] width 1193 height 57
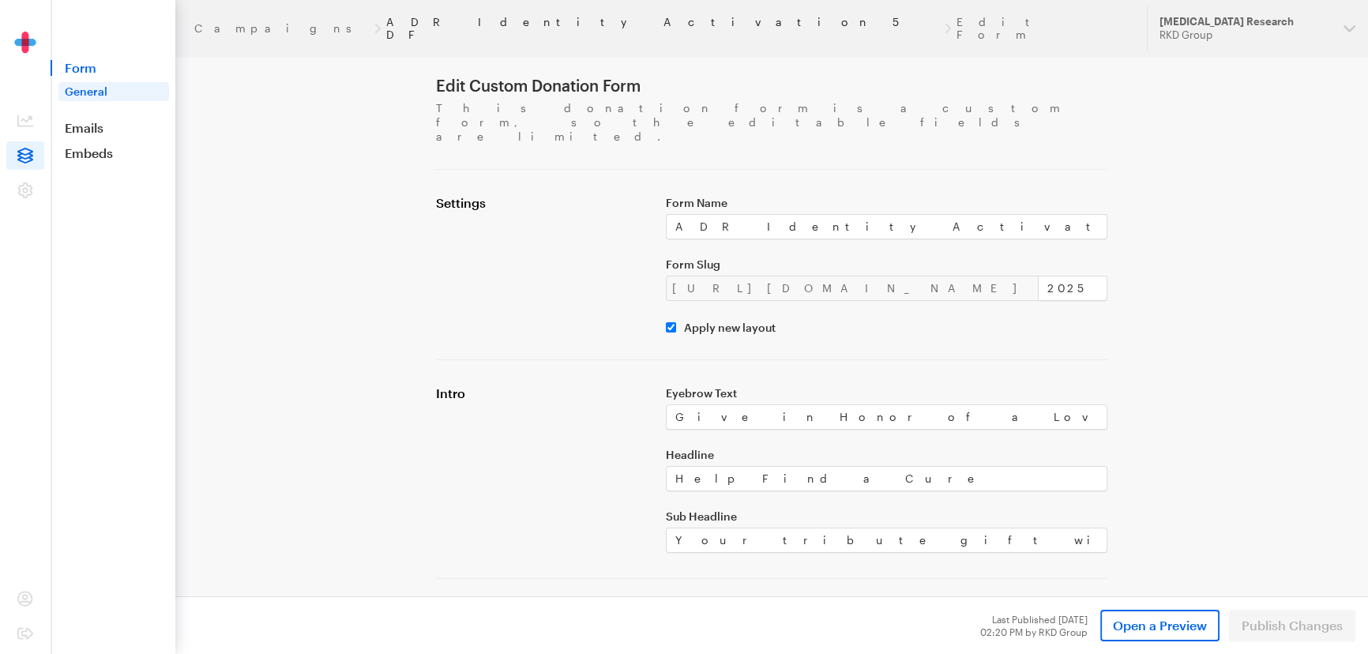
click at [386, 20] on link "ADR Identity Activation 5 DF" at bounding box center [662, 28] width 552 height 25
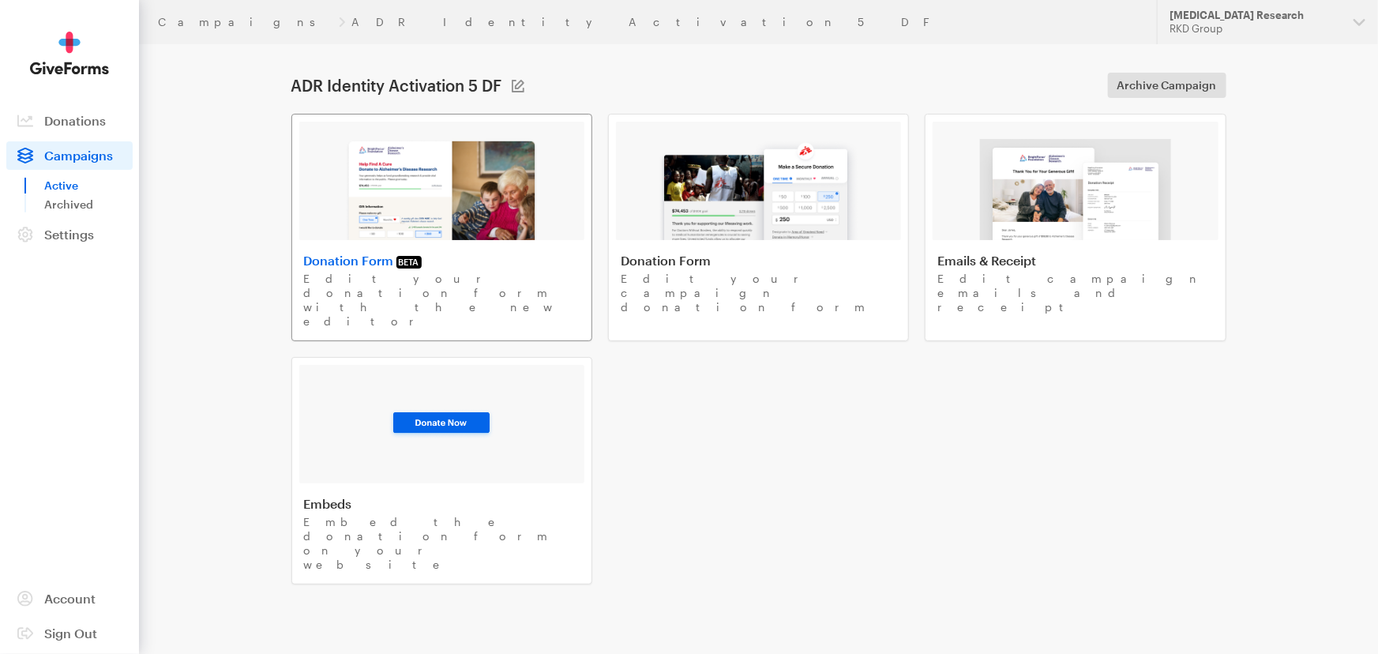
click at [382, 157] on img at bounding box center [442, 189] width 194 height 101
click at [386, 175] on img at bounding box center [442, 189] width 194 height 101
click at [175, 21] on link "Campaigns" at bounding box center [245, 22] width 175 height 13
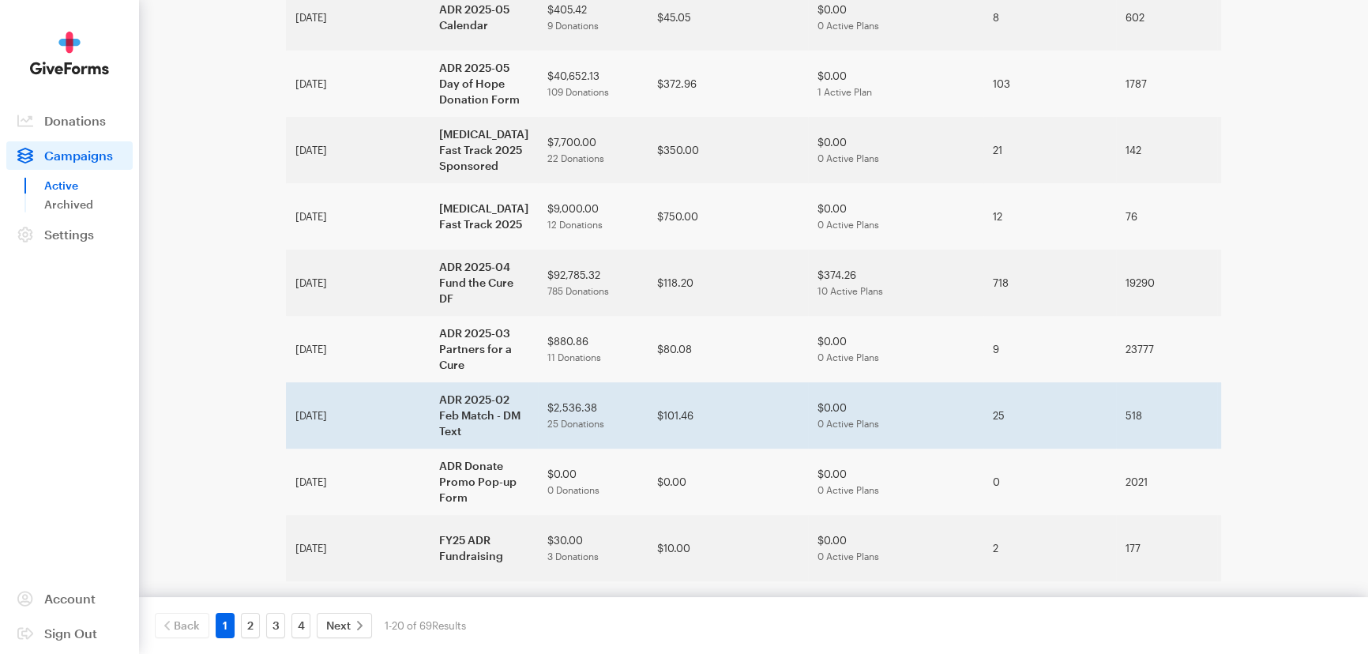
scroll to position [904, 0]
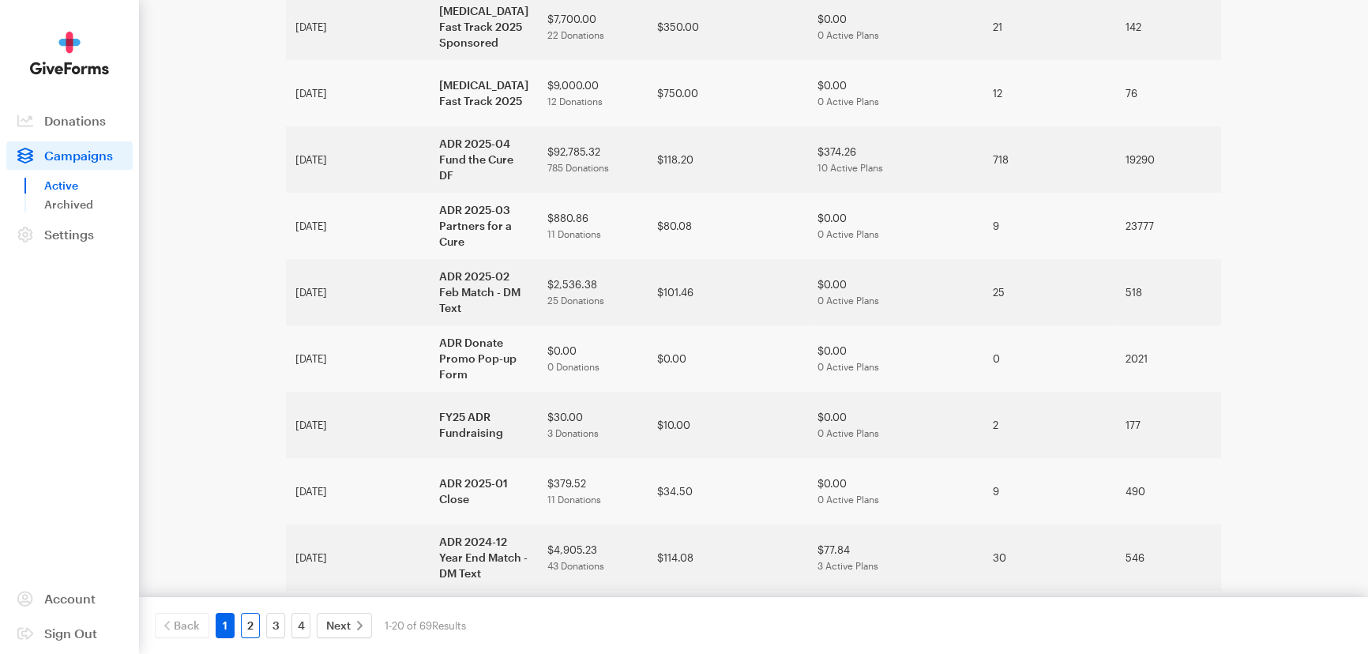
click at [253, 622] on link "2" at bounding box center [250, 625] width 19 height 25
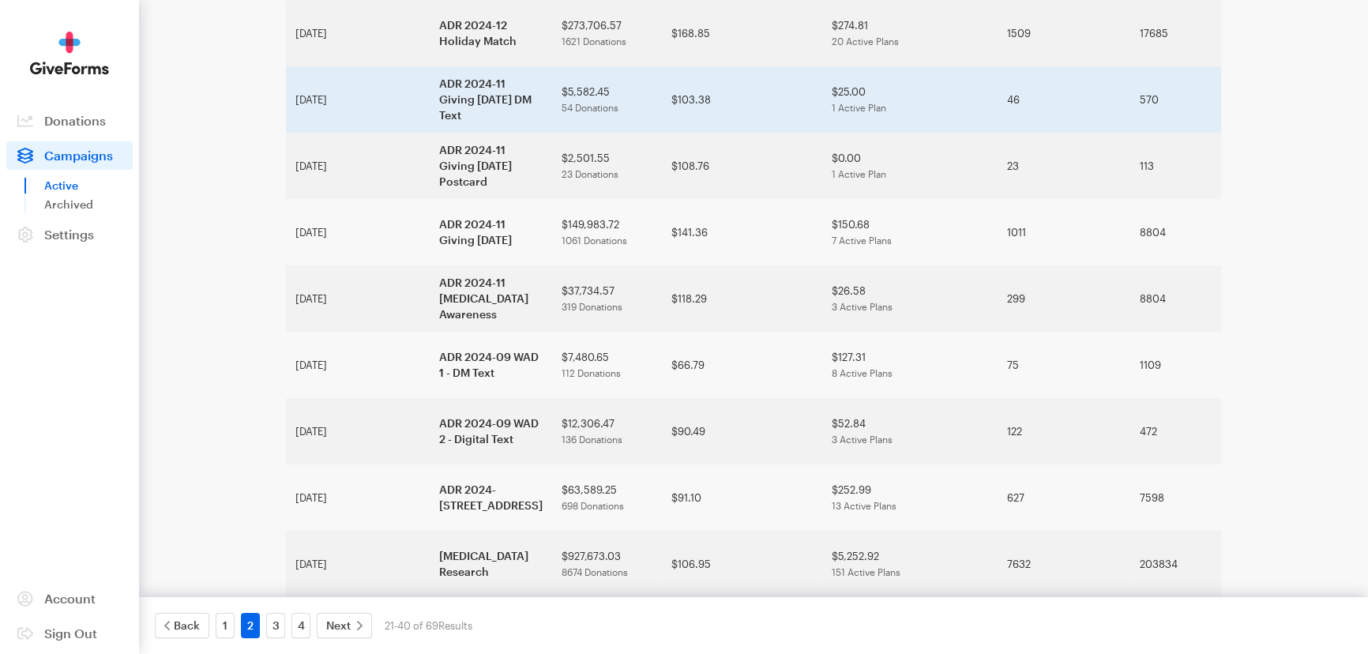
scroll to position [359, 0]
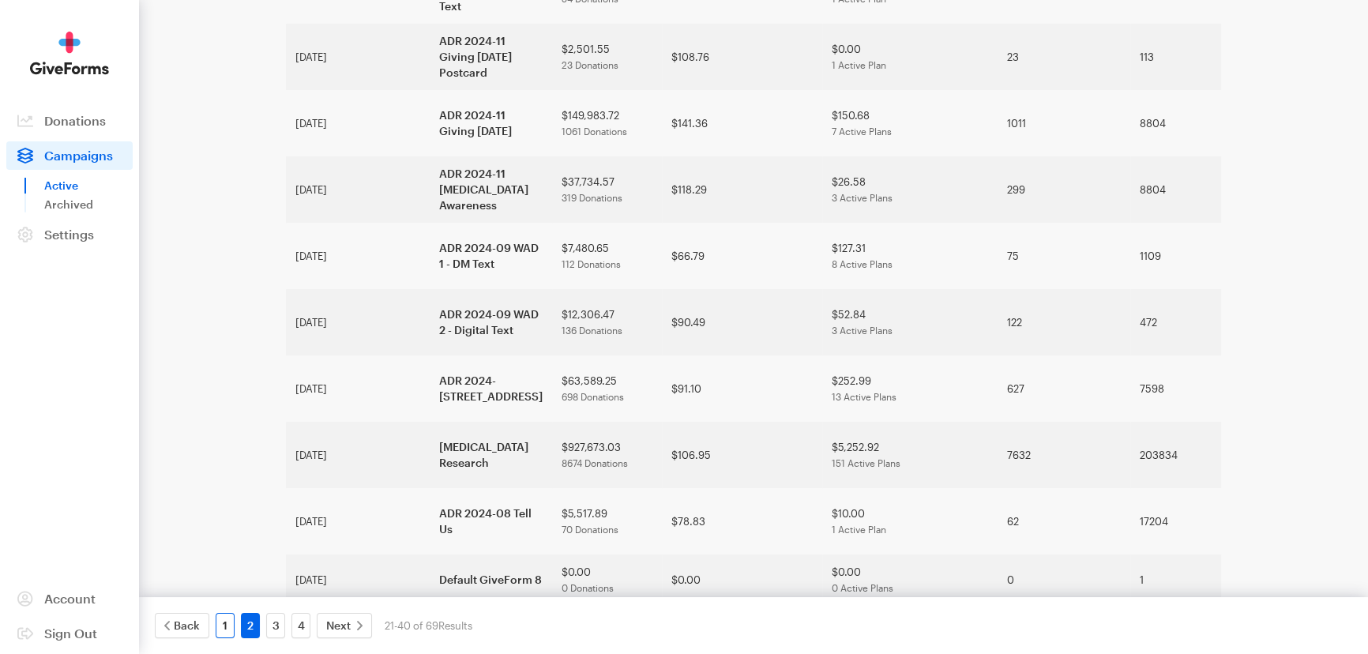
click at [231, 623] on link "1" at bounding box center [225, 625] width 19 height 25
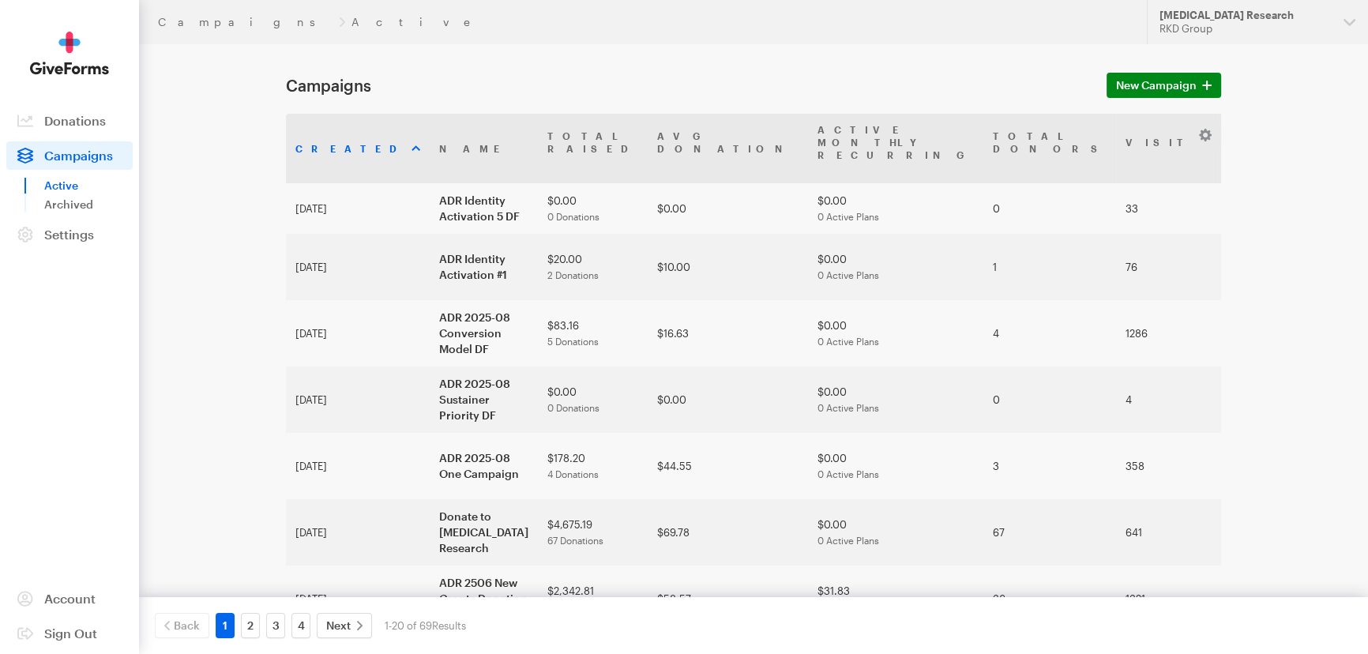
click at [831, 86] on h1 "Campaigns" at bounding box center [687, 85] width 802 height 19
